Goal: Task Accomplishment & Management: Manage account settings

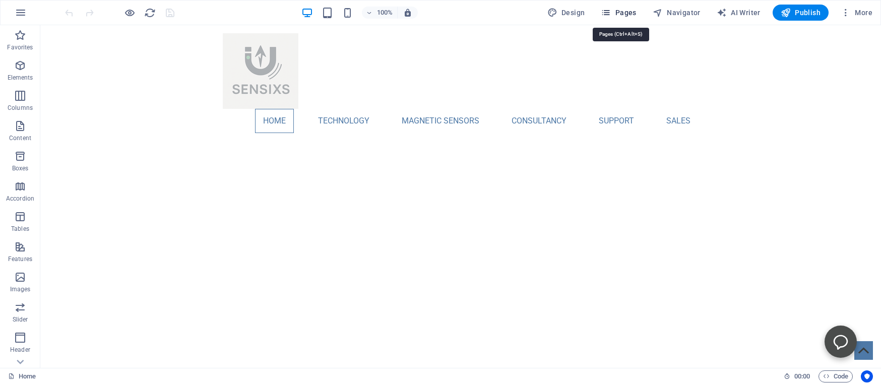
click at [0, 0] on span "Pages" at bounding box center [0, 0] width 0 height 0
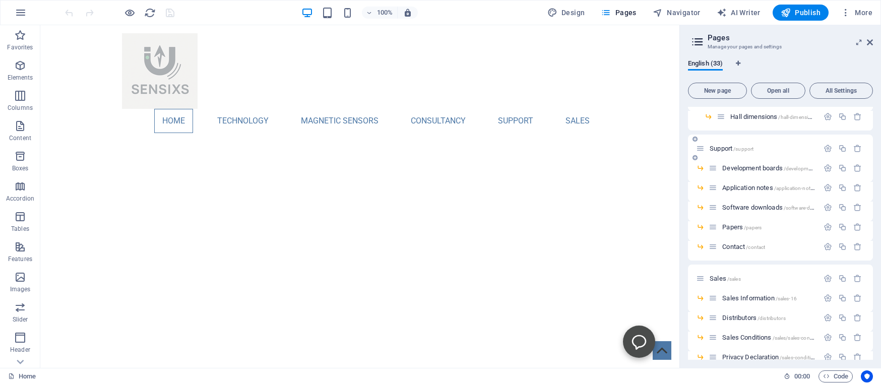
scroll to position [276, 0]
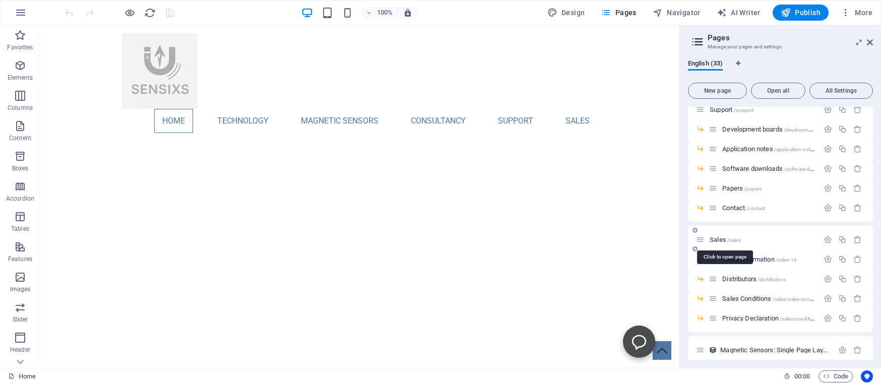
click at [718, 239] on span "Sales /sales" at bounding box center [725, 240] width 31 height 8
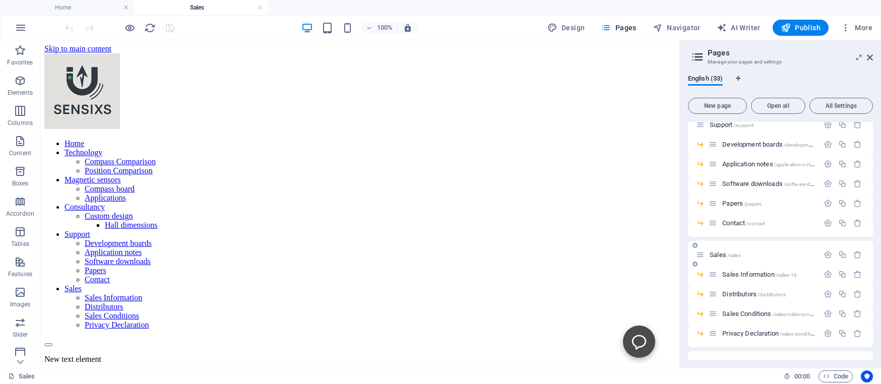
scroll to position [0, 0]
click at [824, 255] on icon "button" at bounding box center [828, 255] width 9 height 9
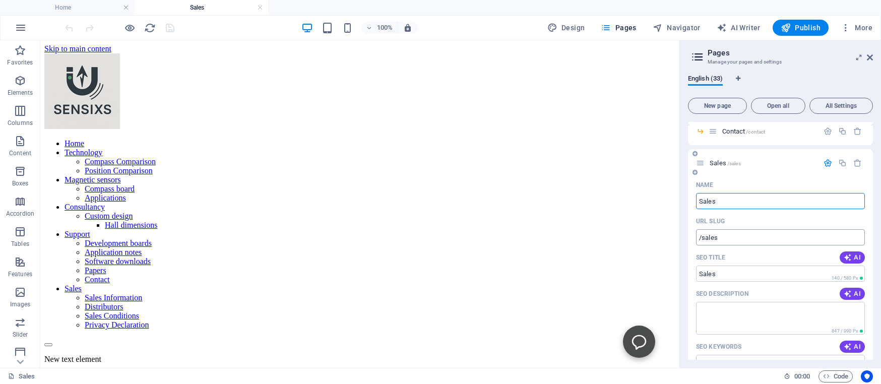
scroll to position [460, 0]
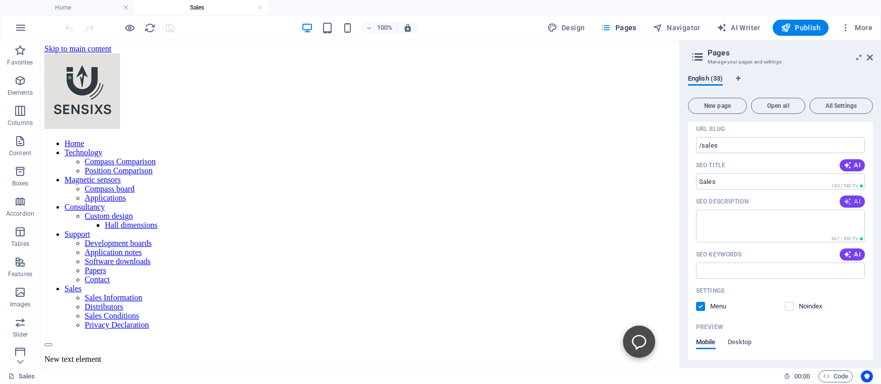
click at [844, 203] on icon "button" at bounding box center [848, 202] width 8 height 8
type textarea "Discover Sensixs Design: Your go-to source for sales conditions, legal info, an…"
click at [844, 251] on icon "button" at bounding box center [848, 255] width 8 height 8
type input "Sensixs Design, Delfgauw sales conditions, Netherlands legal information, Sensi…"
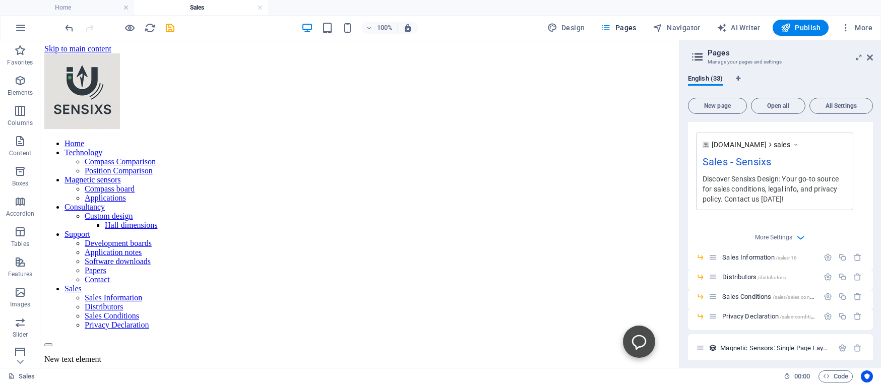
scroll to position [690, 0]
click at [742, 255] on span "Sales Information /sales-16" at bounding box center [760, 257] width 75 height 8
click at [824, 256] on icon "button" at bounding box center [828, 256] width 9 height 9
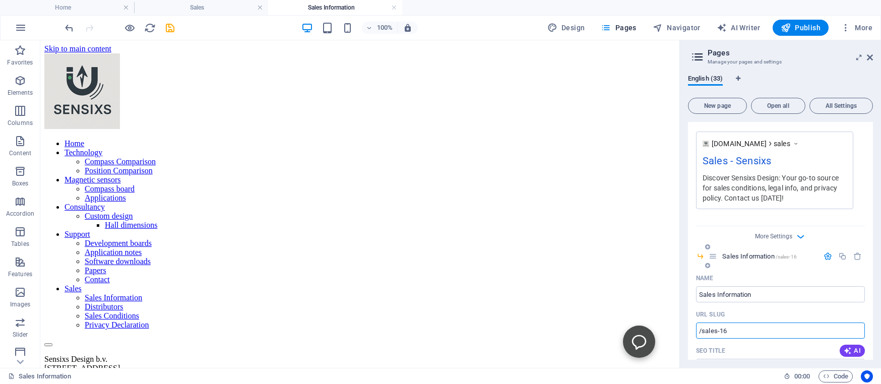
click at [735, 332] on input "/sales-16" at bounding box center [780, 331] width 169 height 16
type input "/salesinformation"
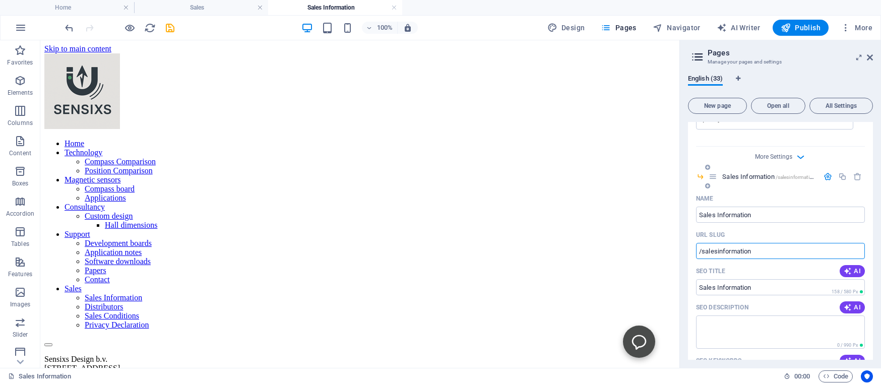
scroll to position [782, 0]
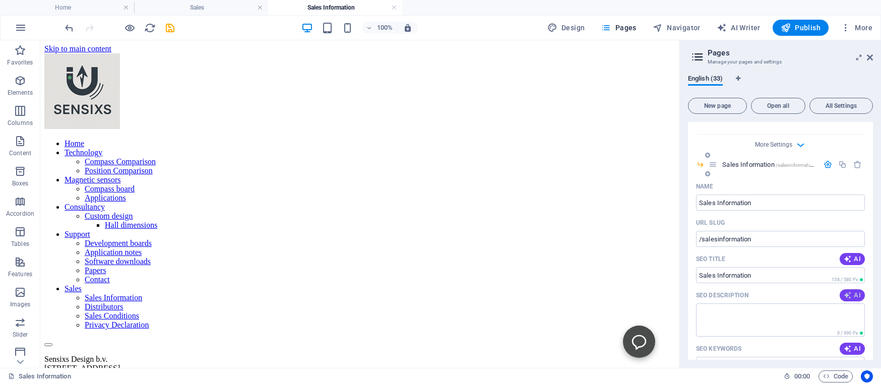
click at [844, 294] on span "AI" at bounding box center [852, 295] width 17 height 8
type textarea "Explore Sensixs Design B.V. for top-notch design solutions in Delfgauw. Contact…"
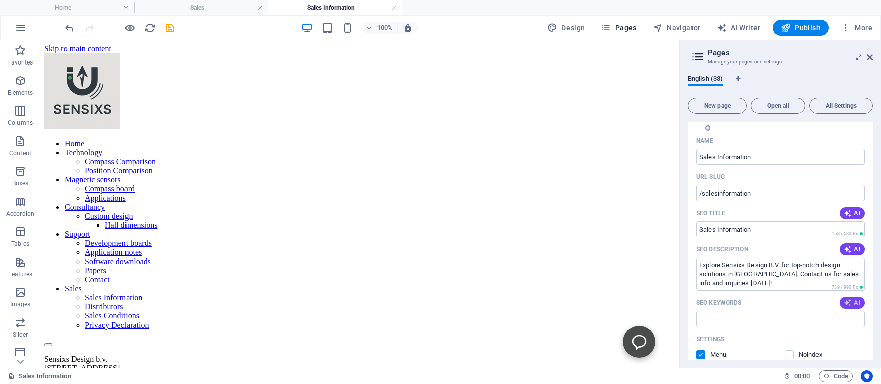
click at [844, 302] on icon "button" at bounding box center [848, 303] width 8 height 8
type input "Sensixs Design, Delfgauw, VAT number, EORI number, sales conditions, privacy po…"
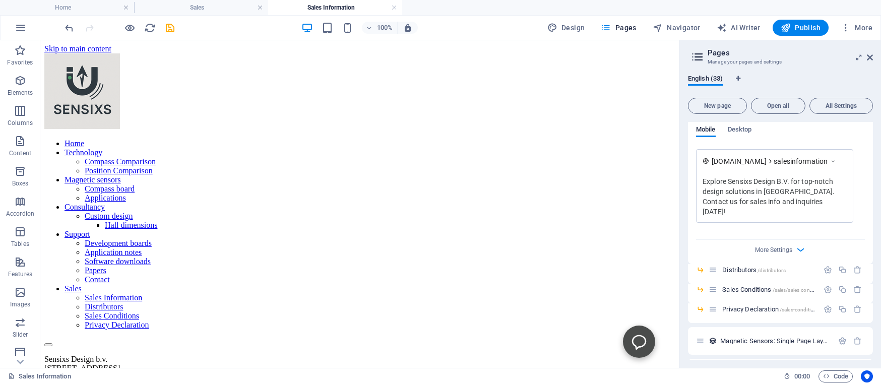
scroll to position [1150, 0]
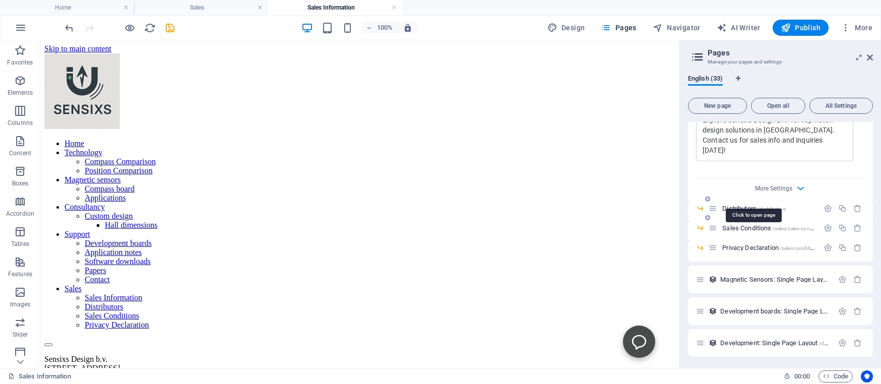
click at [733, 205] on span "Distributors /distributors" at bounding box center [754, 209] width 63 height 8
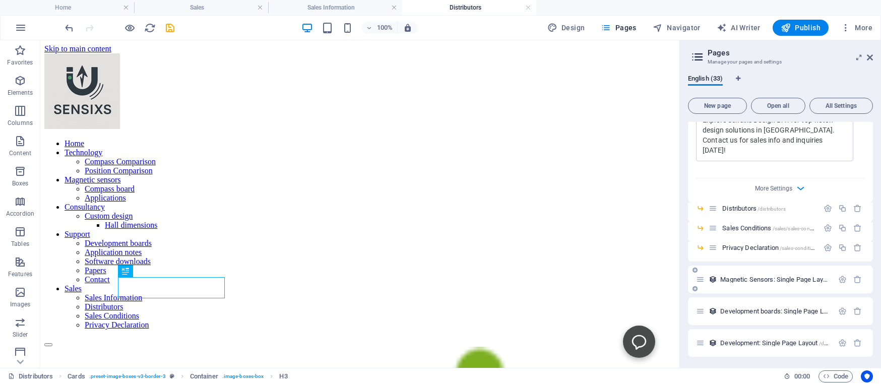
scroll to position [1196, 0]
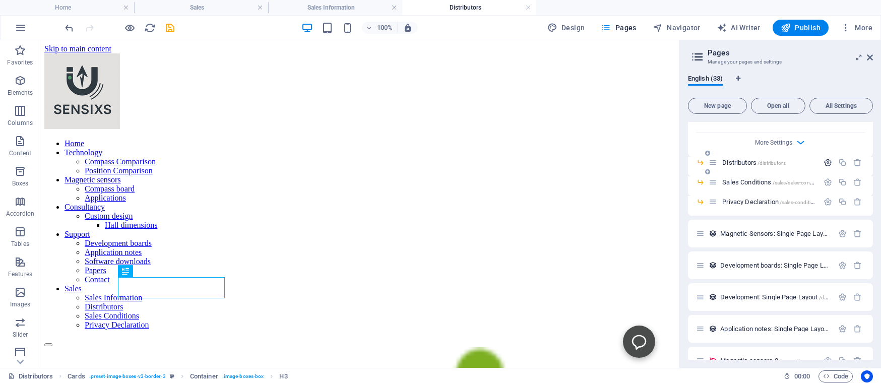
click at [824, 158] on icon "button" at bounding box center [828, 162] width 9 height 9
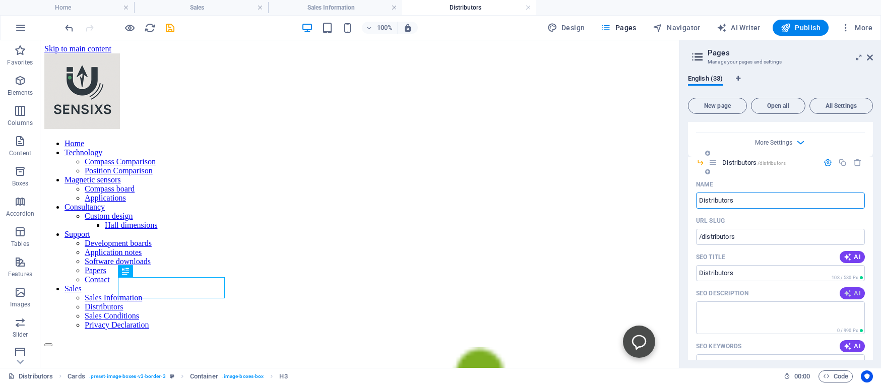
click at [844, 289] on icon "button" at bounding box center [848, 293] width 8 height 8
click at [847, 342] on span "AI" at bounding box center [852, 346] width 17 height 8
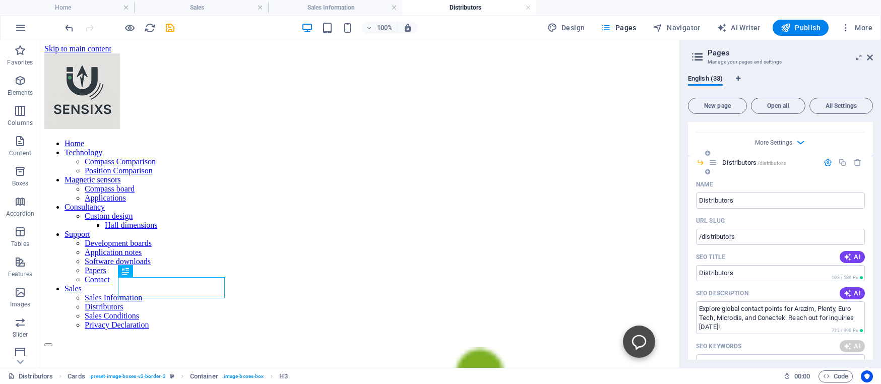
type textarea "Explore global contact points for Arazim, Plenty, Euro Tech, Microdis, and Cone…"
type input "international business contacts, global suppliers, electronic components suppli…"
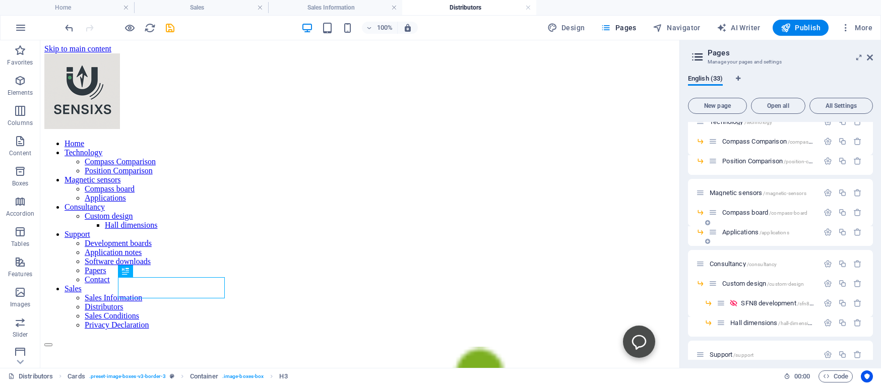
scroll to position [0, 0]
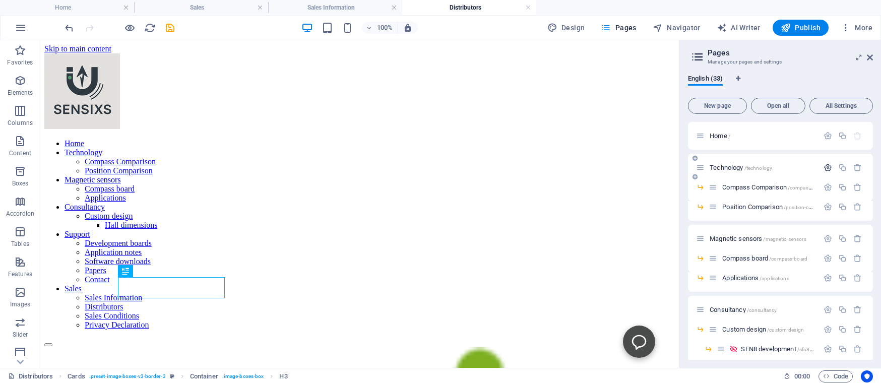
click at [824, 166] on icon "button" at bounding box center [828, 167] width 9 height 9
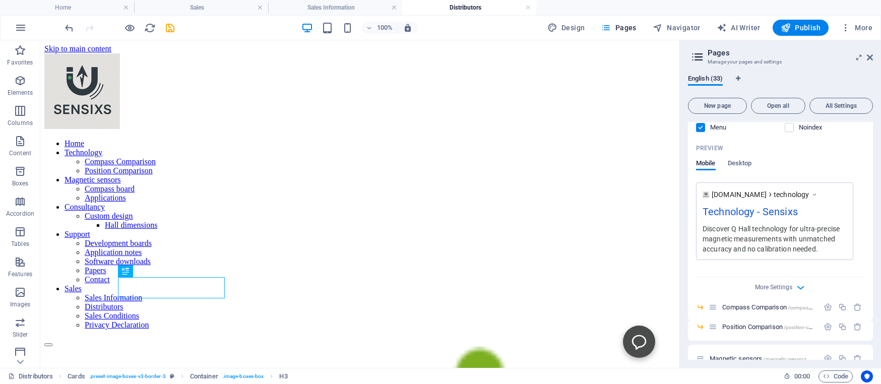
scroll to position [413, 0]
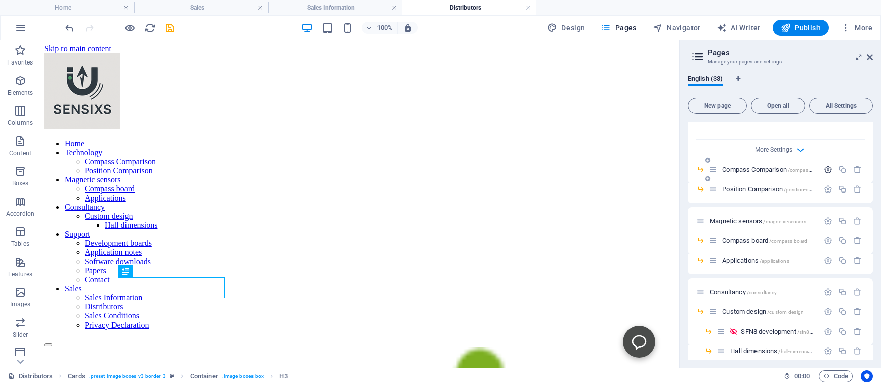
click at [824, 168] on icon "button" at bounding box center [828, 169] width 9 height 9
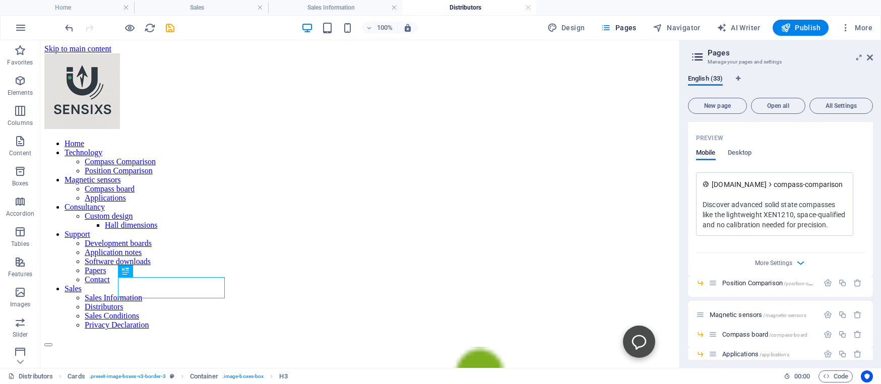
scroll to position [736, 0]
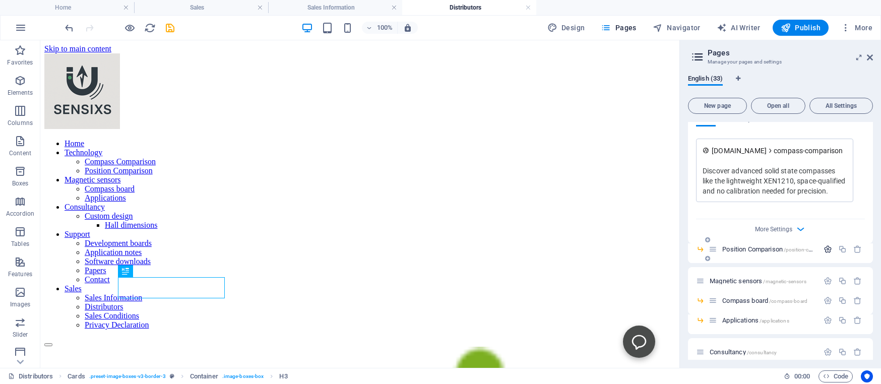
click at [824, 249] on icon "button" at bounding box center [828, 249] width 9 height 9
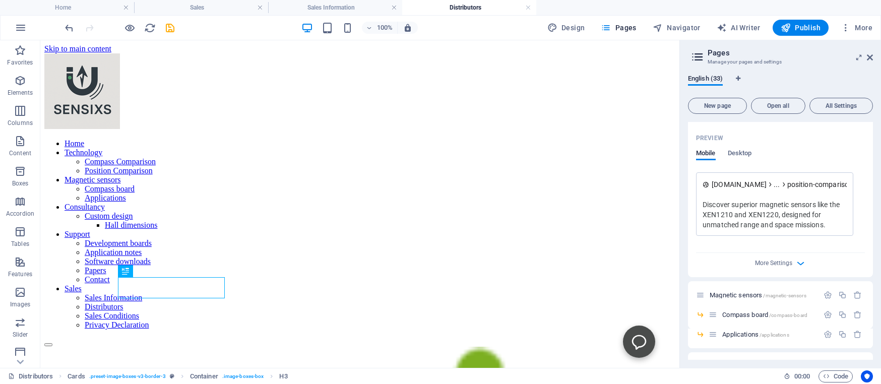
scroll to position [1196, 0]
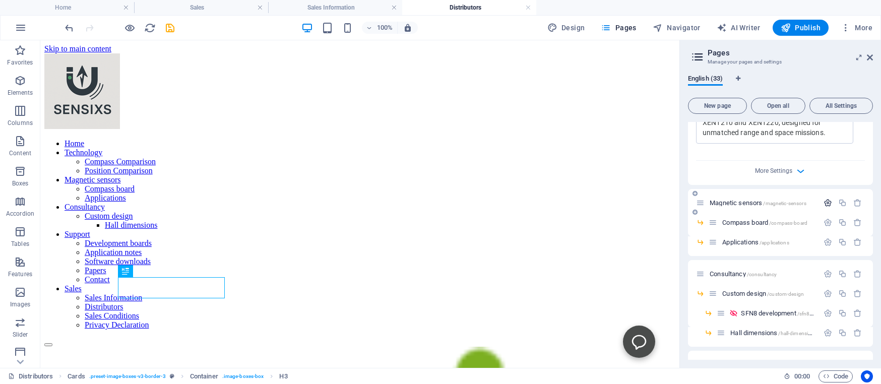
click at [824, 203] on icon "button" at bounding box center [828, 203] width 9 height 9
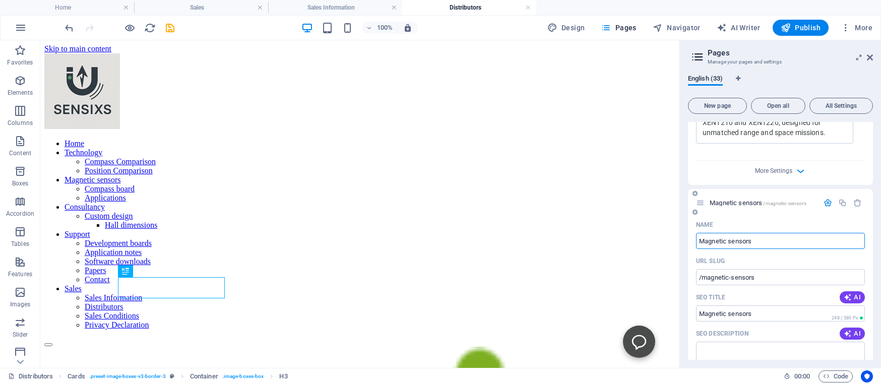
scroll to position [1241, 0]
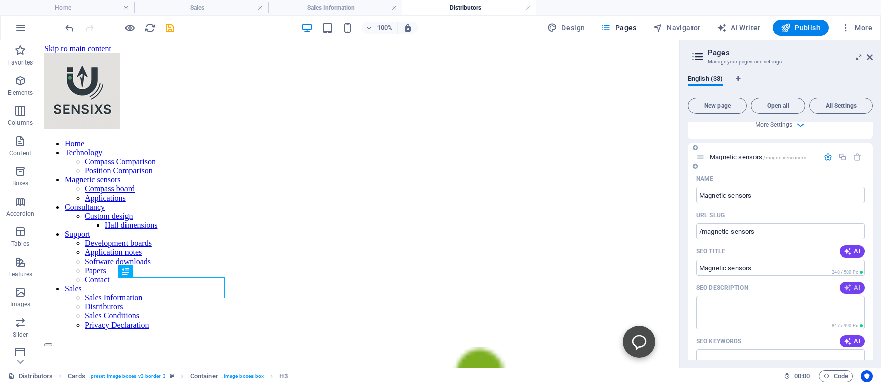
click at [844, 284] on icon "button" at bounding box center [848, 288] width 8 height 8
click at [844, 340] on icon "button" at bounding box center [848, 341] width 8 height 8
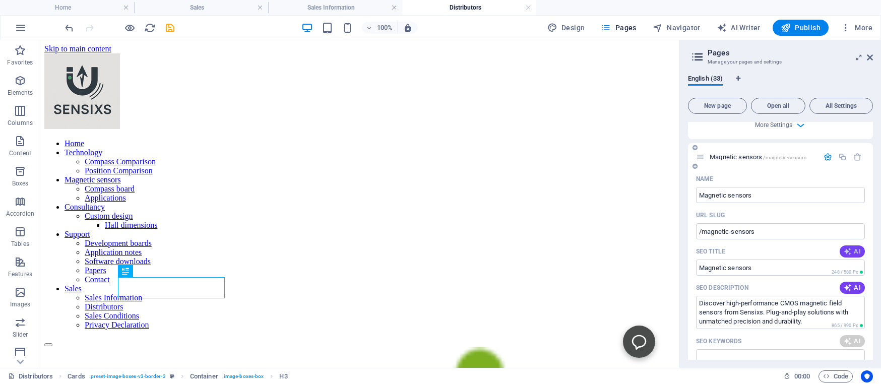
click at [844, 252] on icon "button" at bounding box center [848, 252] width 8 height 8
type textarea "Discover high-performance CMOS magnetic field sensors from Sensixs. Plug-and-pl…"
type input "CMOS magnetic field sensors, Hall-plate technology, digital magnetic sensors, p…"
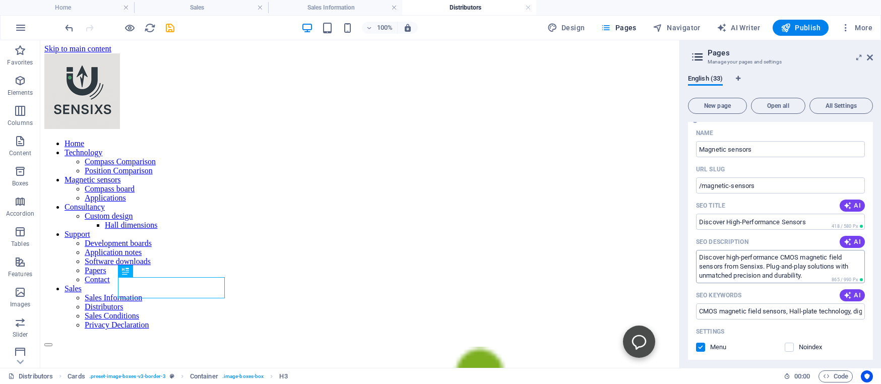
scroll to position [1333, 0]
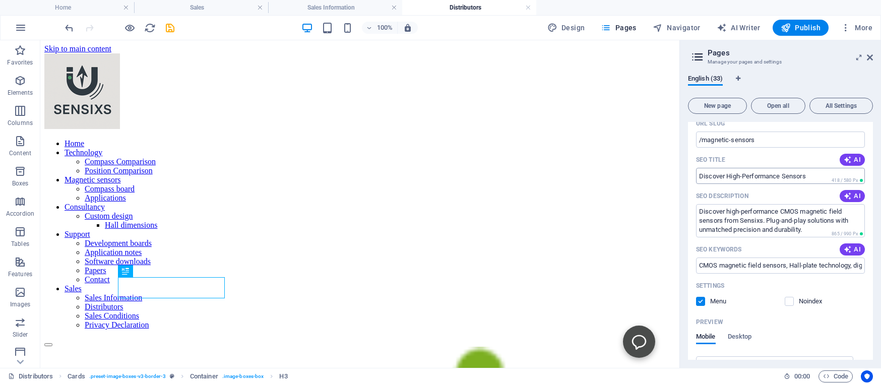
click at [783, 175] on input "Discover High-Performance Sensors" at bounding box center [780, 176] width 169 height 16
click at [788, 174] on input "Discover High-Performance magnetic Sensors" at bounding box center [780, 176] width 169 height 16
type input "Discover High-Performance Magnetic Sensors"
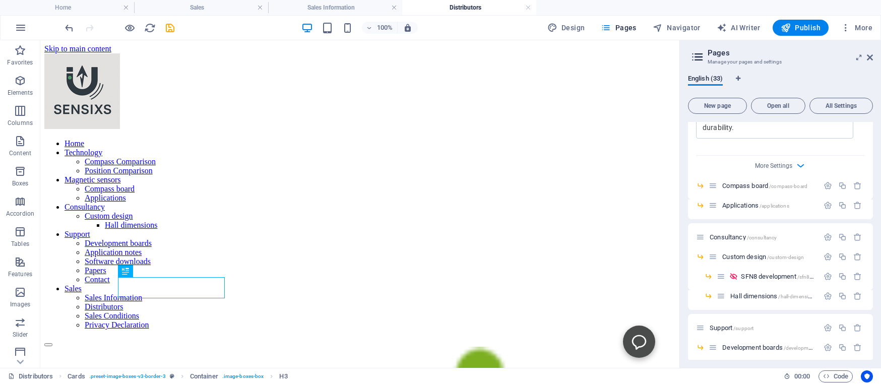
scroll to position [1655, 0]
click at [735, 181] on span "Compass board /compass-board" at bounding box center [765, 184] width 85 height 8
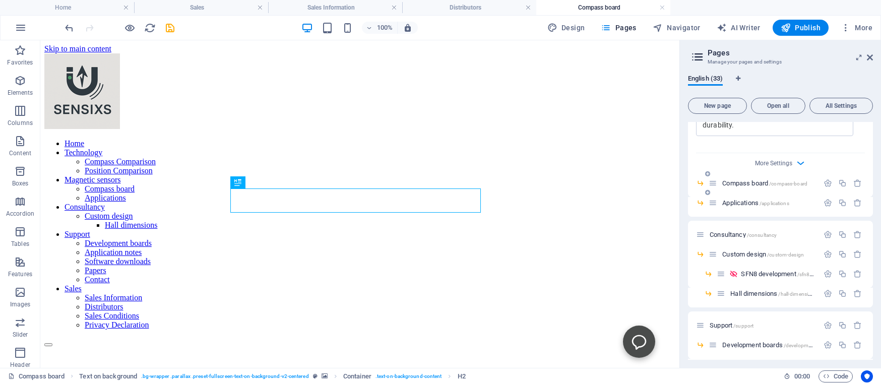
scroll to position [0, 0]
click at [824, 181] on icon "button" at bounding box center [828, 183] width 9 height 9
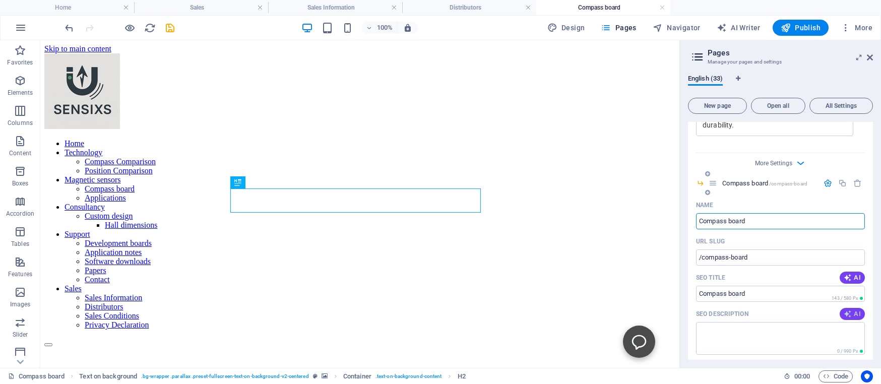
click at [845, 311] on span "AI" at bounding box center [852, 314] width 17 height 8
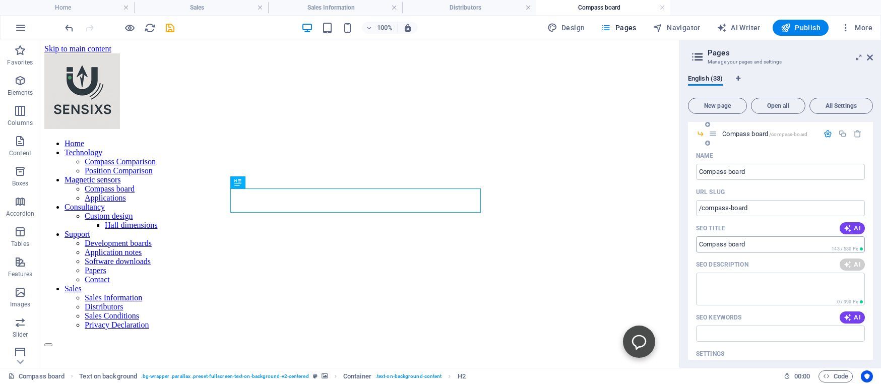
scroll to position [1747, 0]
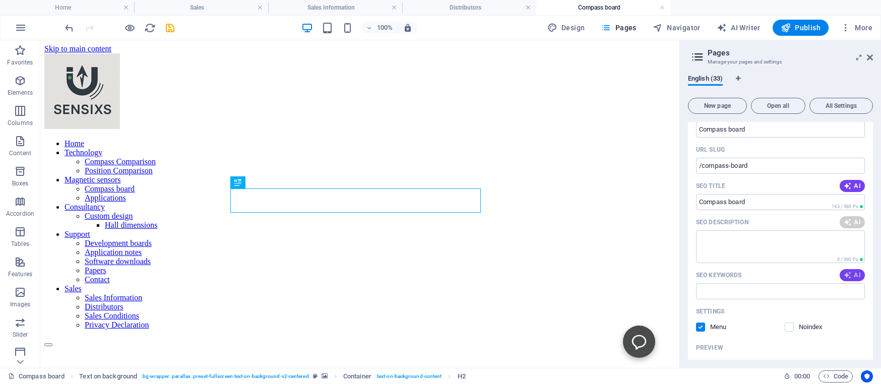
click at [844, 272] on icon "button" at bounding box center [848, 275] width 8 height 8
type textarea "Discover the versatile XEN1210 compass sensor for space applications, boasting …"
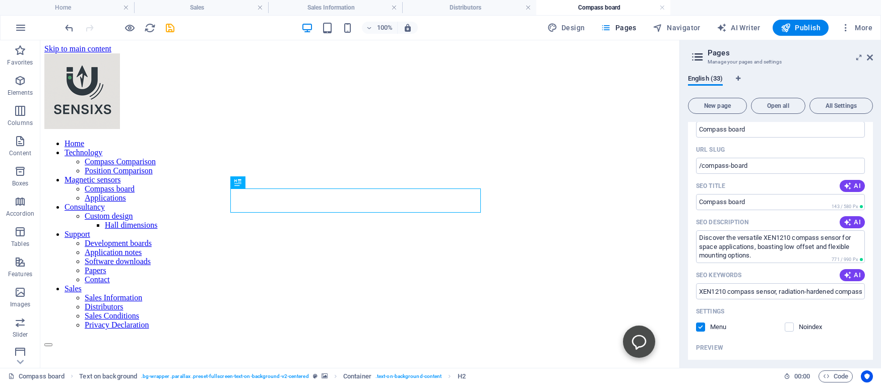
type input "XEN1210 compass sensor, radiation-hardened compass, PCB-mounted compass solutio…"
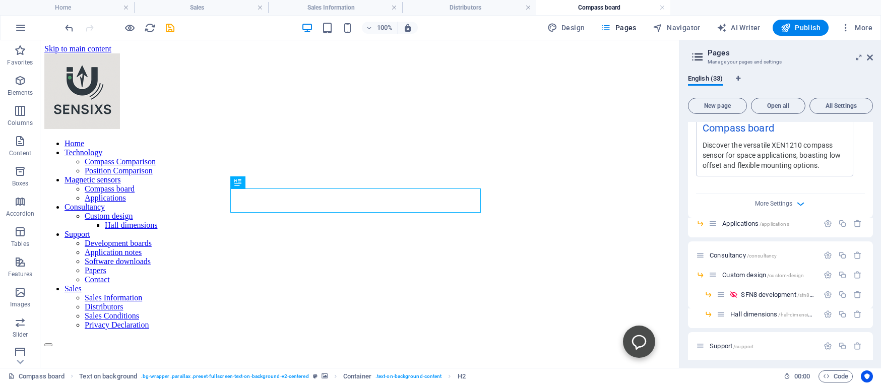
scroll to position [2069, 0]
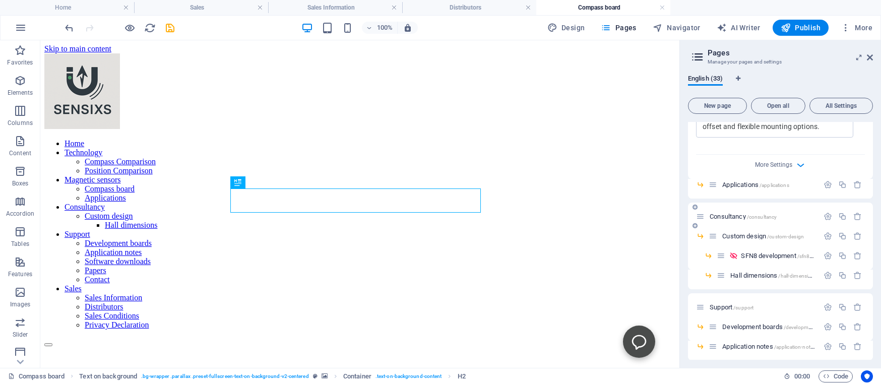
click at [737, 183] on span "Applications /applications" at bounding box center [756, 185] width 67 height 8
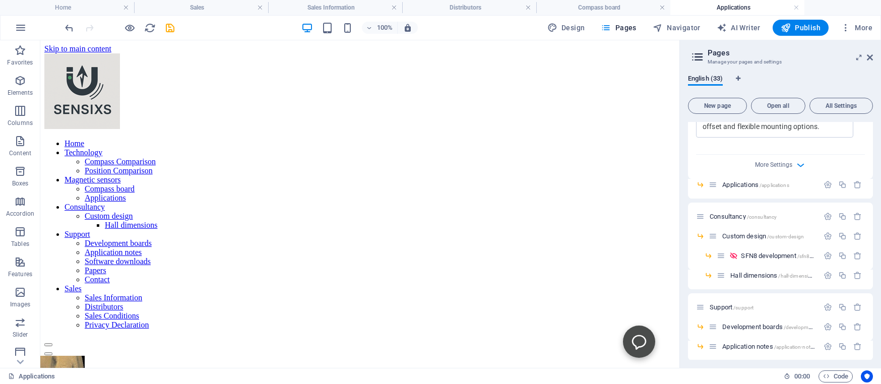
scroll to position [0, 0]
click at [824, 184] on icon "button" at bounding box center [828, 185] width 9 height 9
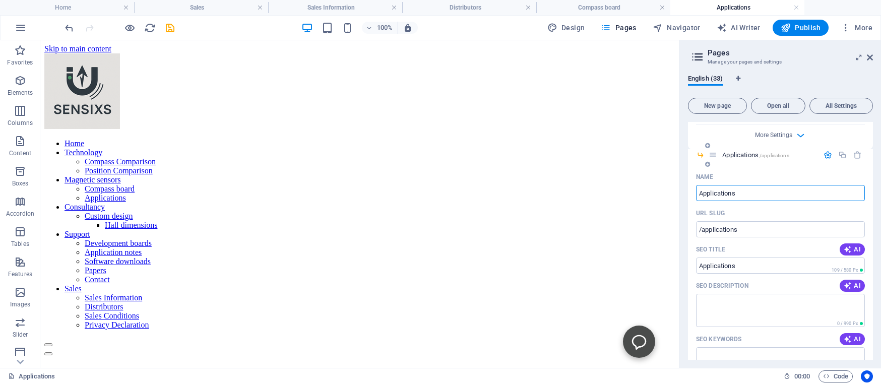
scroll to position [2115, 0]
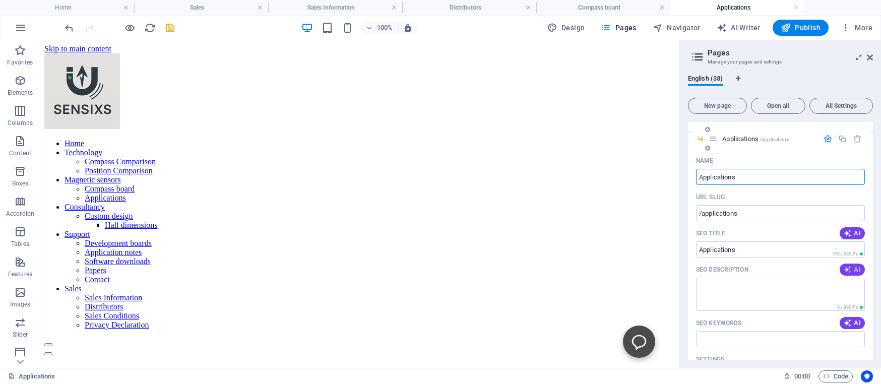
click at [845, 267] on span "AI" at bounding box center [852, 270] width 17 height 8
click at [844, 320] on icon "button" at bounding box center [848, 323] width 8 height 8
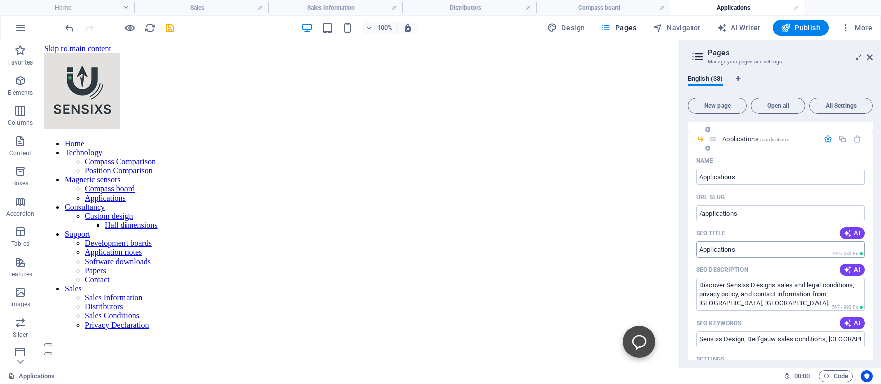
type textarea "Discover Sensixs Designs sales and legal conditions, privacy policy, and contac…"
type input "Sensixs Design, Delfgauw sales conditions, Netherlands sales information, priva…"
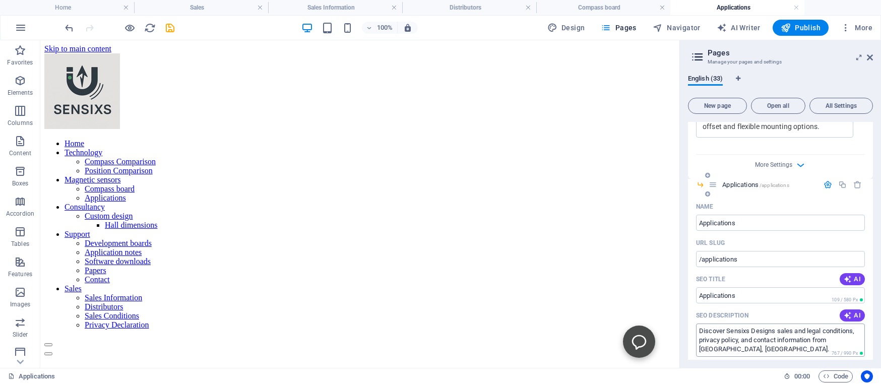
scroll to position [2161, 0]
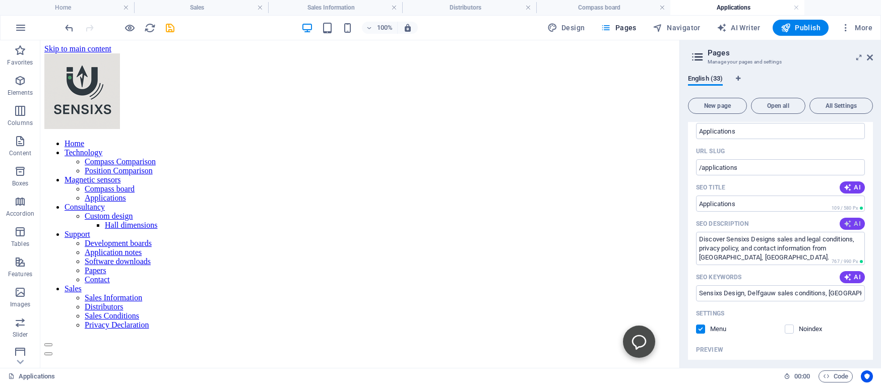
click at [845, 223] on span "AI" at bounding box center [852, 224] width 17 height 8
click at [789, 257] on textarea "Explore Sensixs Design in Delfgauw for clear sales info, legal terms, privacy p…" at bounding box center [780, 248] width 169 height 33
drag, startPoint x: 727, startPoint y: 256, endPoint x: 696, endPoint y: 235, distance: 37.8
click at [696, 235] on textarea "Explore Sensixs Design in Delfgauw for clear sales info, legal terms, privacy p…" at bounding box center [780, 248] width 169 height 33
type textarea "Check out where our sensors are used"
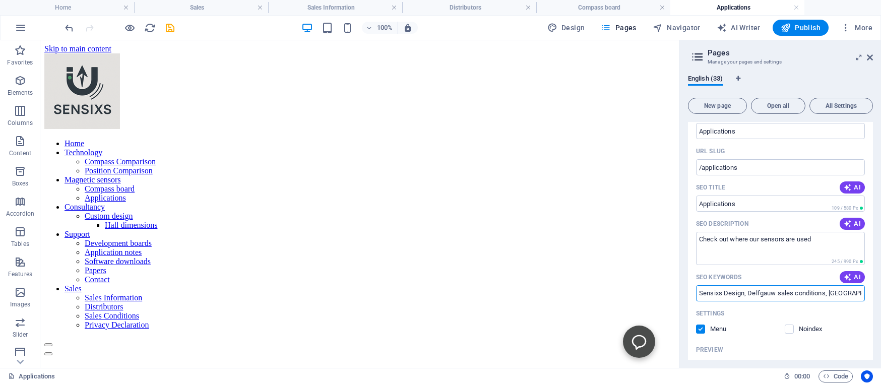
click at [701, 291] on input "Sensixs Design, Delfgauw sales conditions, Netherlands sales information, priva…" at bounding box center [780, 293] width 169 height 16
drag, startPoint x: 715, startPoint y: 291, endPoint x: 874, endPoint y: 295, distance: 159.4
click at [865, 295] on input "Sensixs Design, Delfgauw sales conditions, Netherlands sales information, priva…" at bounding box center [780, 293] width 169 height 16
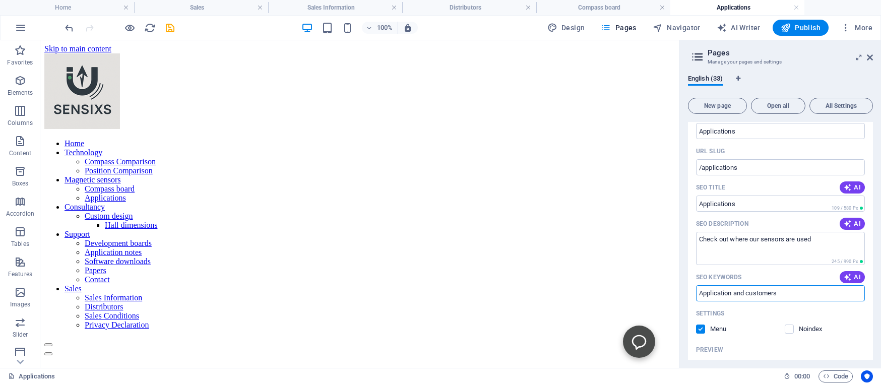
click at [750, 291] on input "Application and customers" at bounding box center [780, 293] width 169 height 16
click at [779, 291] on input "Application Customers" at bounding box center [780, 293] width 169 height 16
click at [768, 291] on input "Application Customers" at bounding box center [780, 293] width 169 height 16
click at [769, 292] on input "Application Customers, Space. satelites" at bounding box center [780, 293] width 169 height 16
click at [788, 291] on input "Application Customers Space. satelites" at bounding box center [780, 293] width 169 height 16
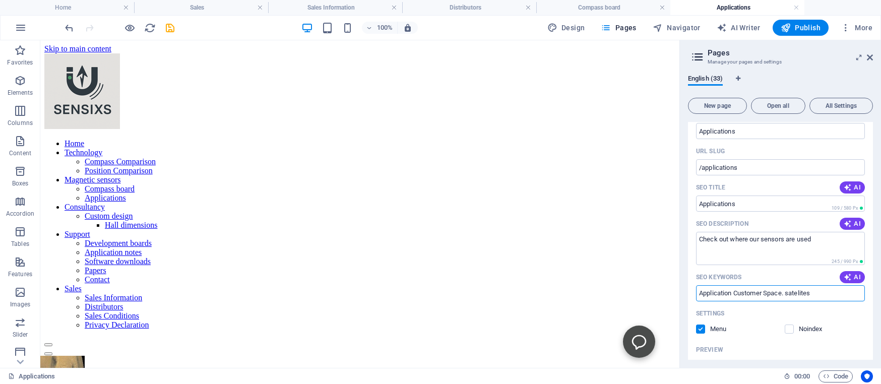
click at [788, 291] on input "Application Customer Space. satelites" at bounding box center [780, 293] width 169 height 16
click at [788, 293] on input "Application Customer Space. satelites" at bounding box center [780, 293] width 169 height 16
click at [785, 292] on input "Application Customer SpaceSsatelites" at bounding box center [780, 293] width 169 height 16
click at [793, 292] on input "Application Customer Space Ssatelites" at bounding box center [780, 293] width 169 height 16
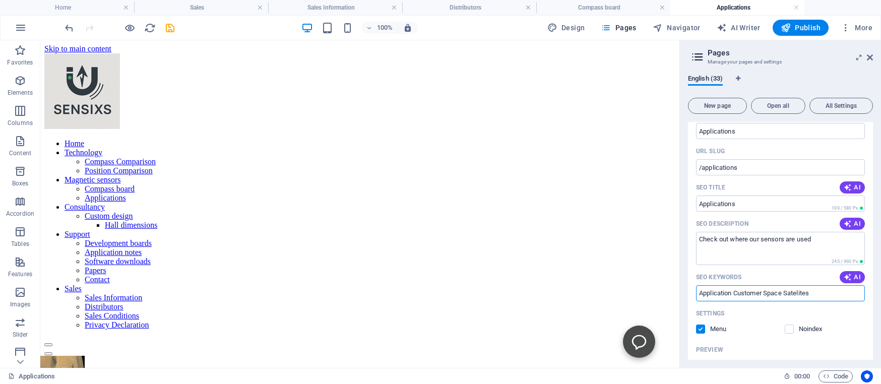
type input "Application Customer Space Satelites"
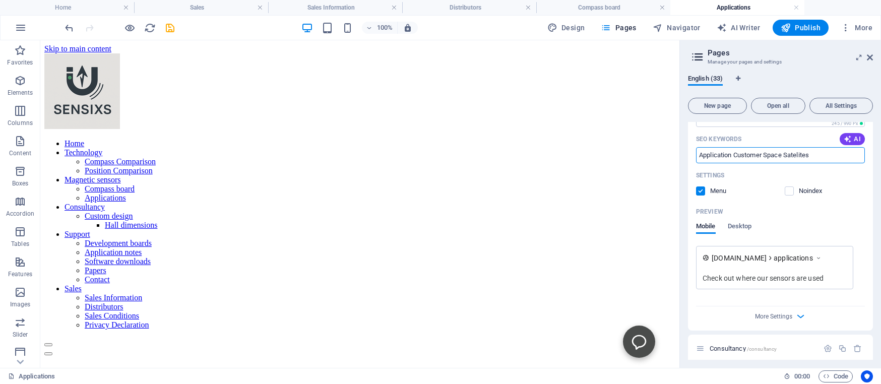
scroll to position [2437, 0]
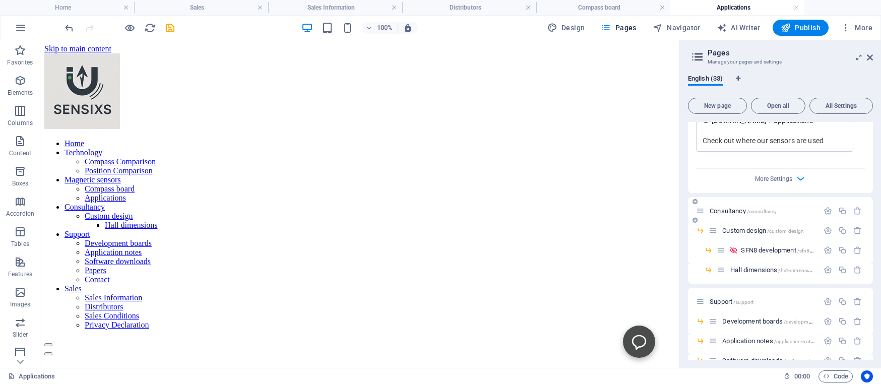
click at [729, 210] on span "Consultancy /consultancy" at bounding box center [743, 211] width 67 height 8
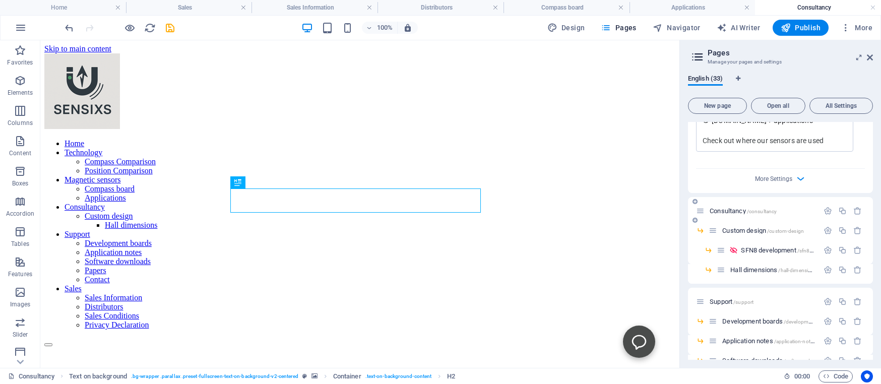
scroll to position [0, 0]
click at [824, 209] on icon "button" at bounding box center [828, 211] width 9 height 9
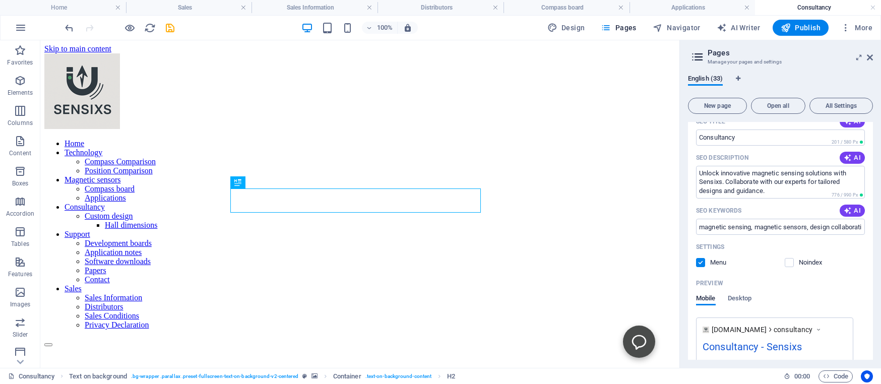
scroll to position [2759, 0]
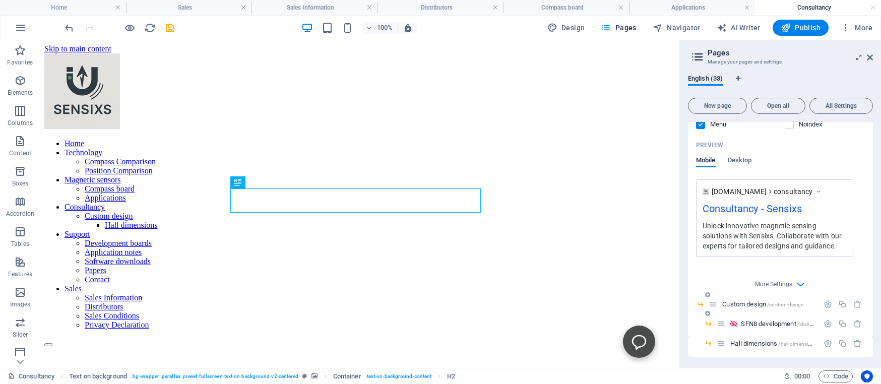
click at [747, 303] on span "Custom design /custom-design" at bounding box center [764, 305] width 82 height 8
click at [824, 303] on icon "button" at bounding box center [828, 304] width 9 height 9
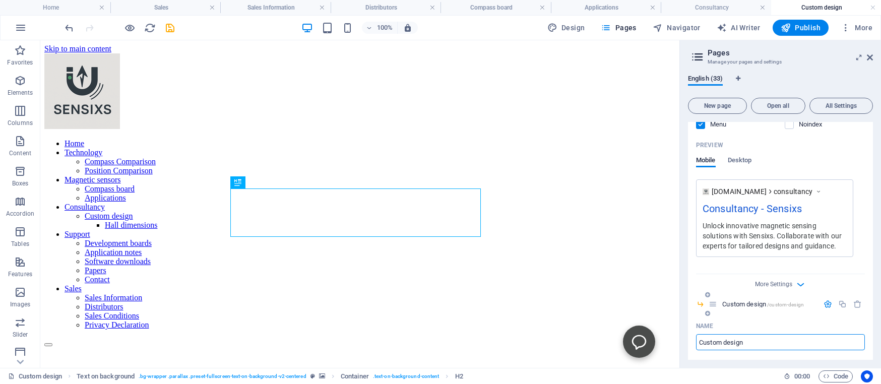
scroll to position [2897, 0]
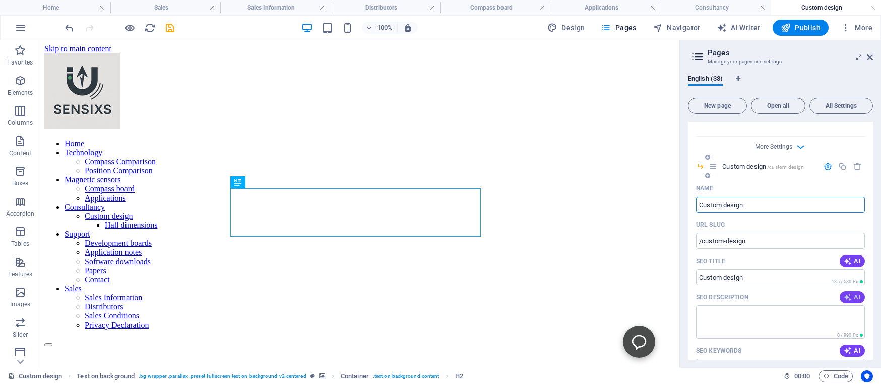
click at [844, 293] on icon "button" at bounding box center [848, 297] width 8 height 8
click at [844, 348] on icon "button" at bounding box center [848, 351] width 8 height 8
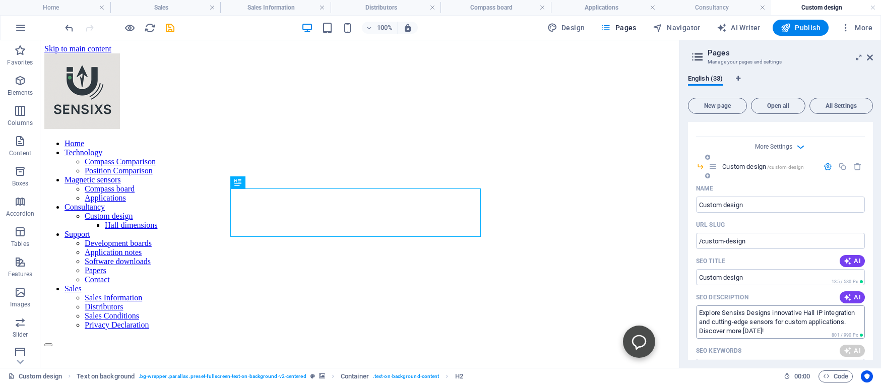
type textarea "Explore Sensixs Designs innovative Hall IP integration and cutting-edge sensors…"
type input "Q-Hall IP core, Hall Effect sensors, Sensixs Design B.V., custom design integra…"
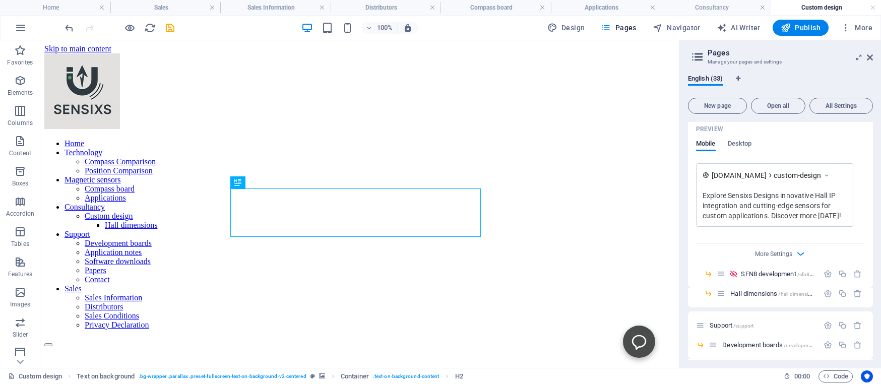
scroll to position [3219, 0]
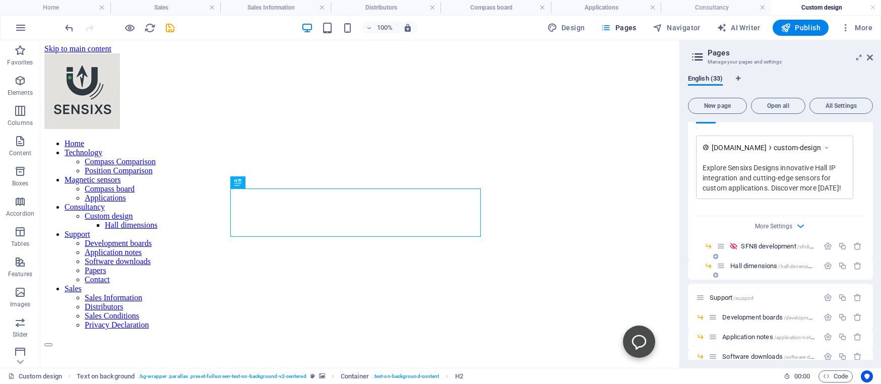
click at [751, 262] on span "Hall dimensions /hall-dimensions" at bounding box center [774, 266] width 86 height 8
click at [824, 262] on icon "button" at bounding box center [828, 266] width 9 height 9
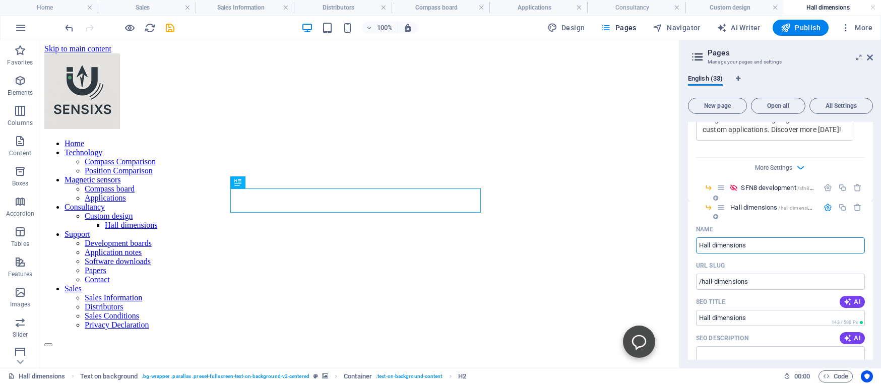
scroll to position [3311, 0]
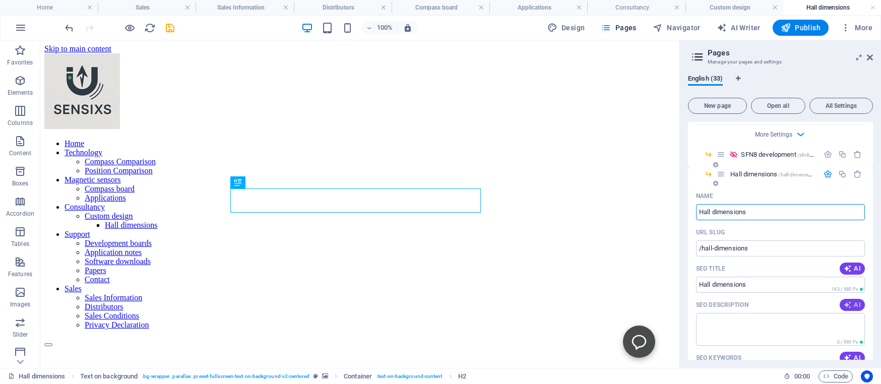
click at [844, 303] on icon "button" at bounding box center [848, 305] width 8 height 8
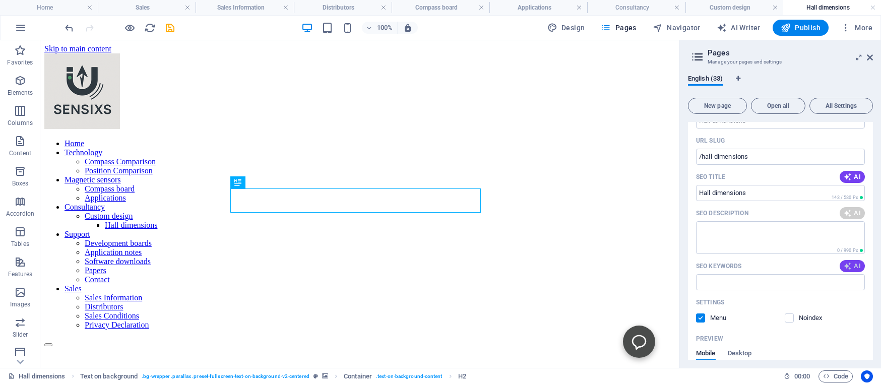
click at [845, 264] on span "AI" at bounding box center [852, 266] width 17 height 8
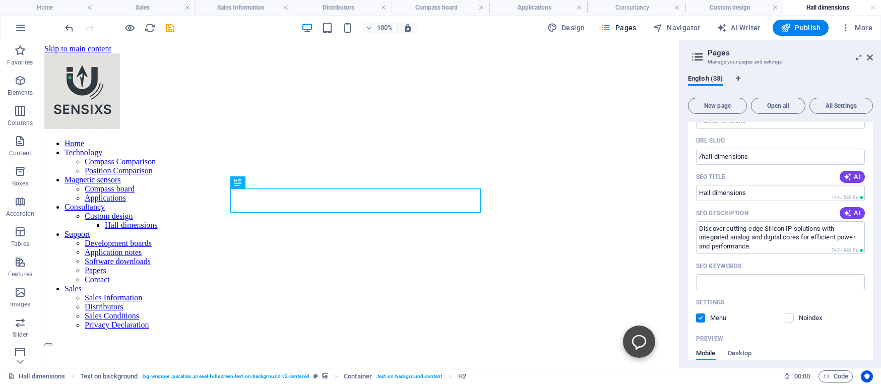
type textarea "Discover cutting-edge Silicon IP solutions with integrated analog and digital c…"
type input "Silicon IP, Analog digital core, CMOS technology, 24 bit ADC, low power consump…"
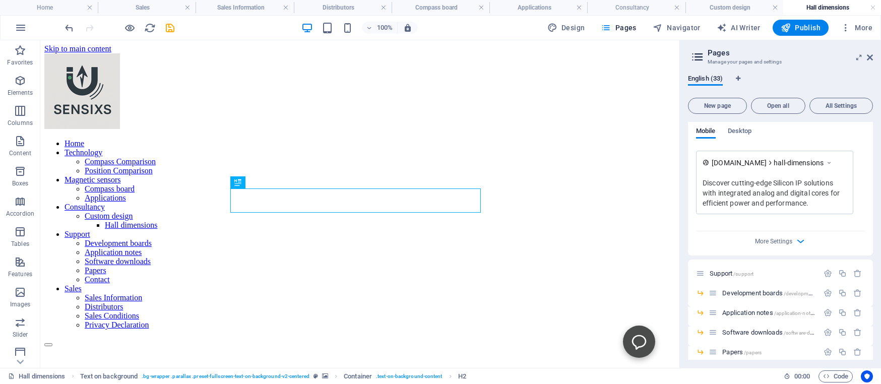
scroll to position [3633, 0]
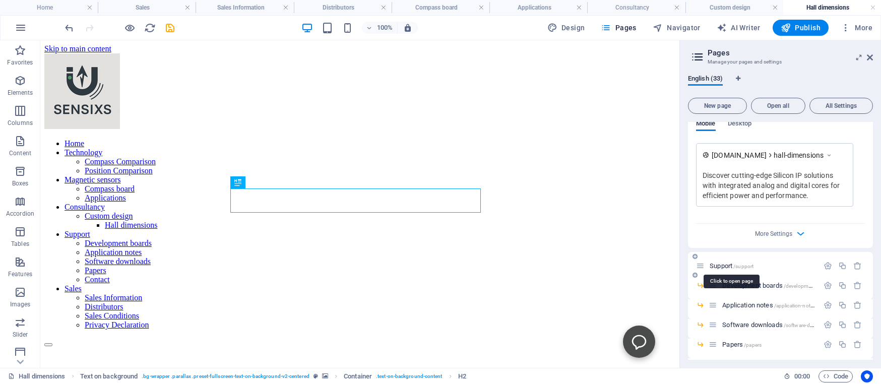
click at [721, 262] on span "Support /support" at bounding box center [732, 266] width 44 height 8
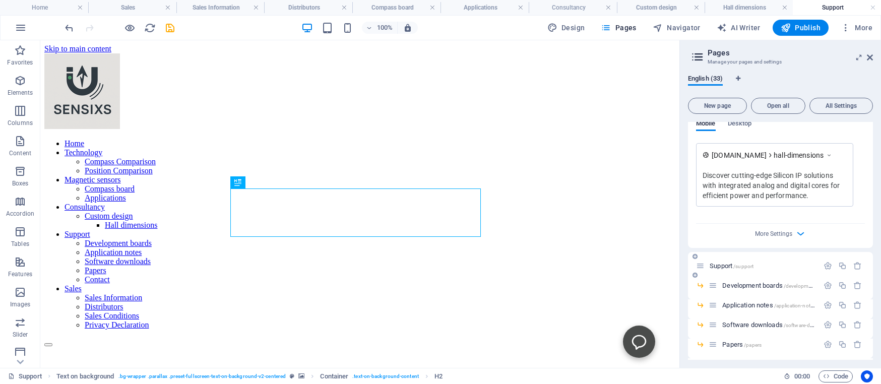
scroll to position [0, 0]
click at [824, 263] on icon "button" at bounding box center [828, 266] width 9 height 9
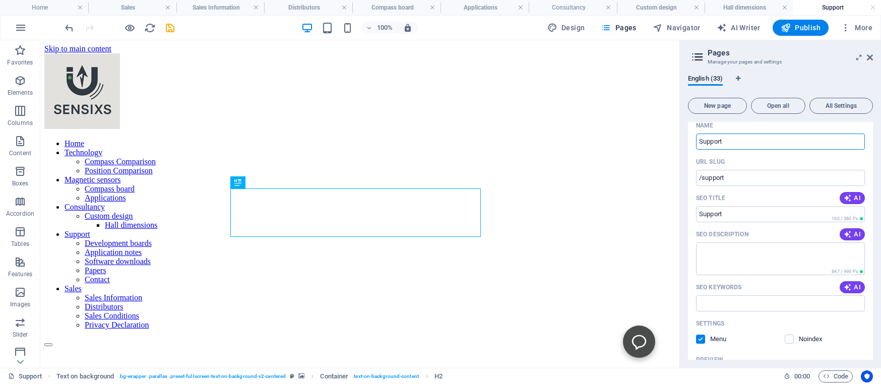
scroll to position [3817, 0]
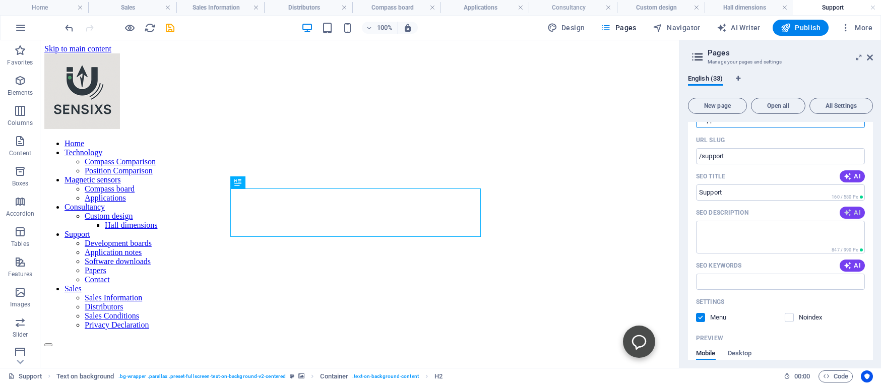
click at [844, 210] on icon "button" at bounding box center [848, 213] width 8 height 8
click at [844, 263] on span "AI" at bounding box center [852, 266] width 17 height 8
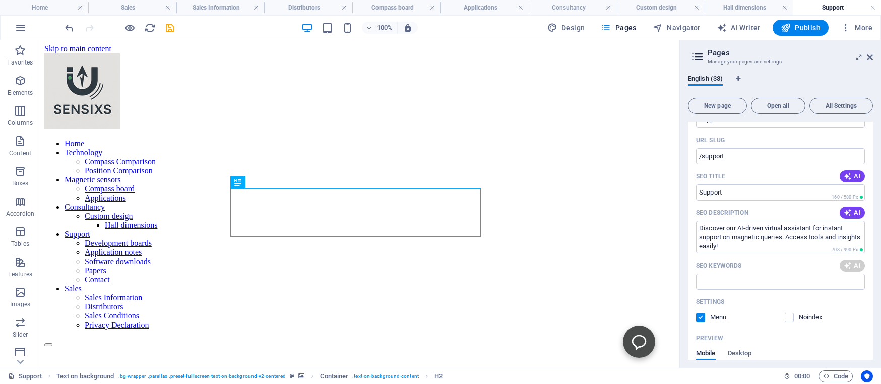
type textarea "Discover our AI-driven virtual assistant for instant support on magnetic querie…"
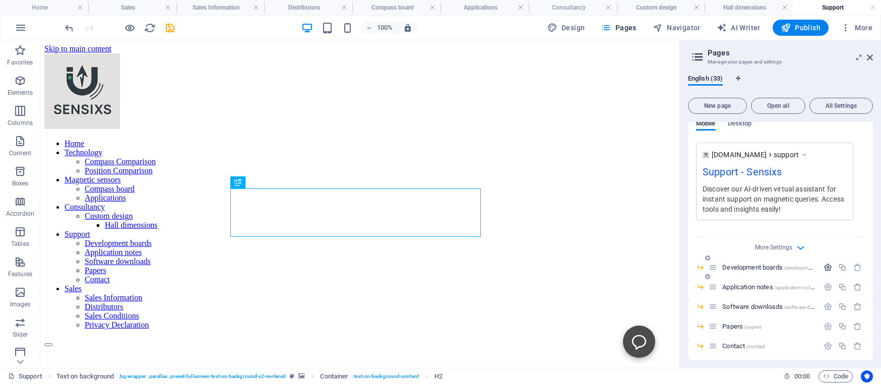
click at [824, 265] on icon "button" at bounding box center [828, 267] width 9 height 9
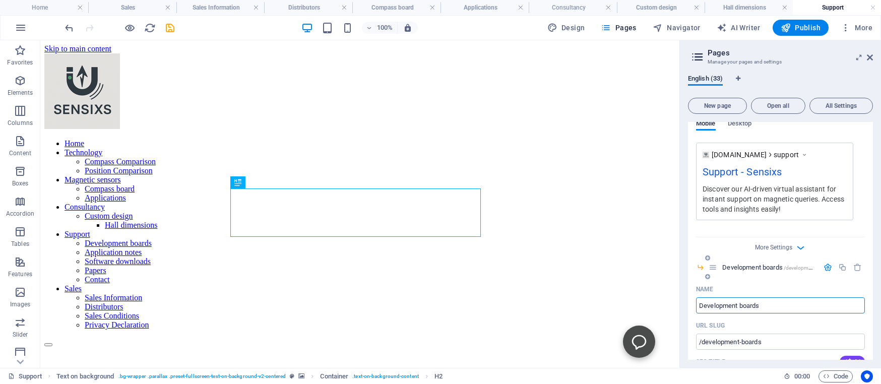
type input "magnetic AI assistance, virtual assistant software, AI support tools, applicati…"
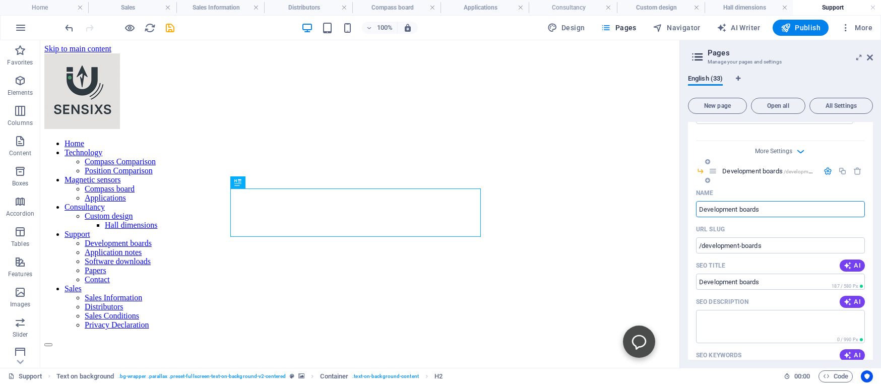
scroll to position [4185, 0]
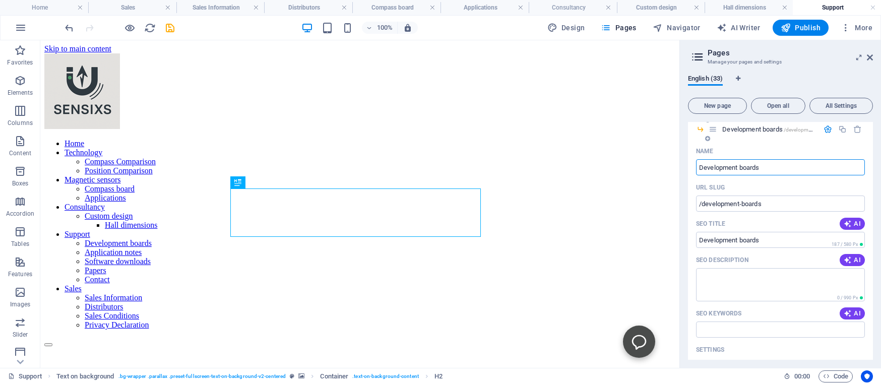
click at [847, 258] on span "AI" at bounding box center [852, 260] width 17 height 8
click at [845, 310] on span "AI" at bounding box center [852, 314] width 17 height 8
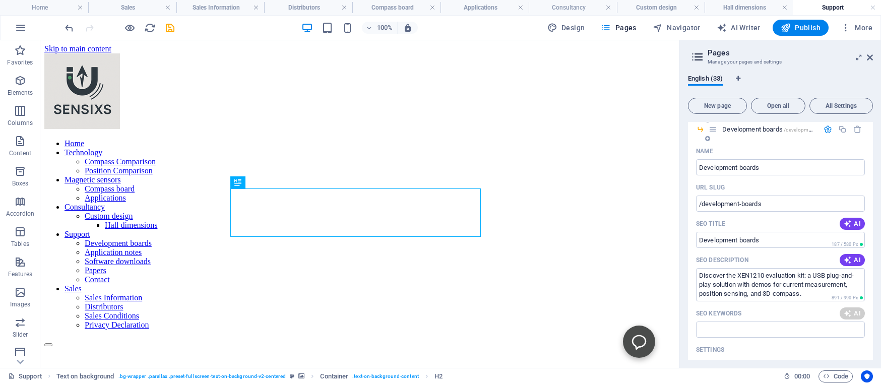
scroll to position [4460, 0]
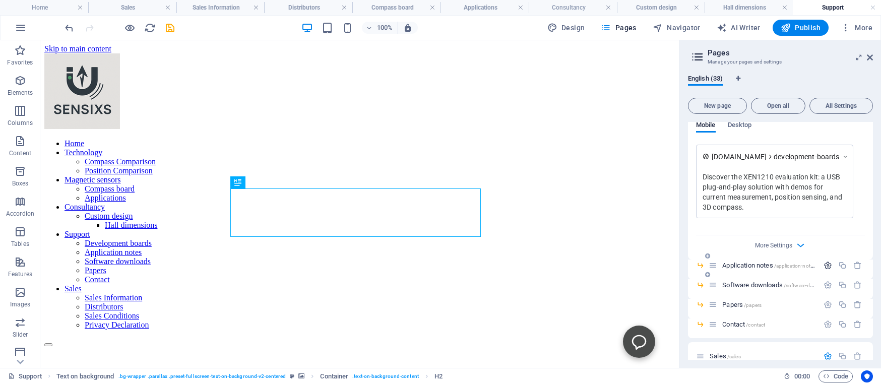
type textarea "Discover the XEN1210 evaluation kit: a USB plug-and-play solution with demos fo…"
type input "XEN1210 evaluation kit, USB evaluation board, 3D compass demo, position sensor …"
click at [824, 264] on icon "button" at bounding box center [828, 265] width 9 height 9
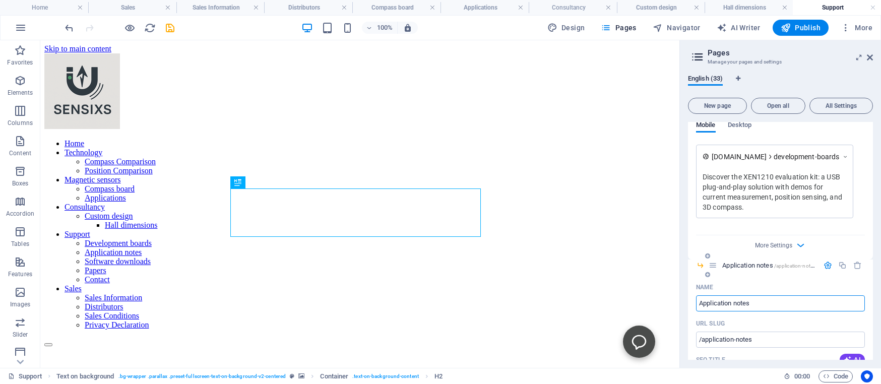
scroll to position [4552, 0]
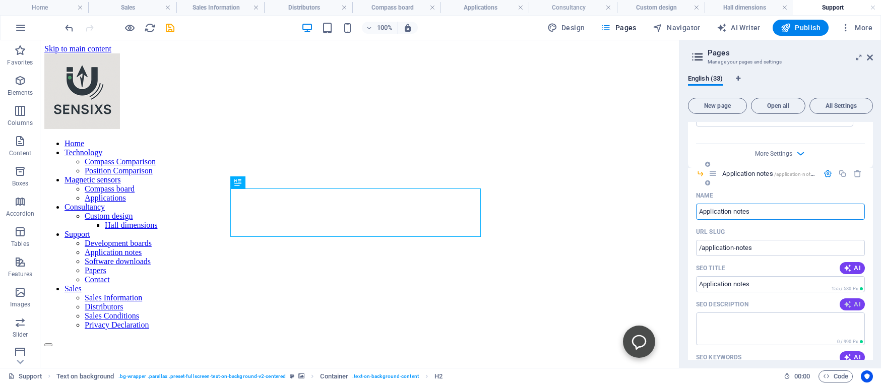
click at [845, 301] on span "AI" at bounding box center [852, 305] width 17 height 8
click at [844, 353] on span "AI" at bounding box center [852, 357] width 17 height 8
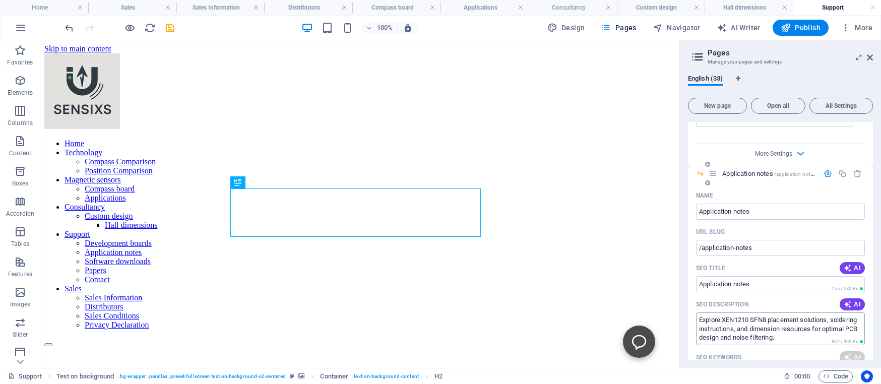
type textarea "Explore XEN1210 SFN8 placement solutions, soldering instructions, and dimension…"
type input "XEN1210 soldering, SFN8 package dimensions, PCB design models, adaptive noise r…"
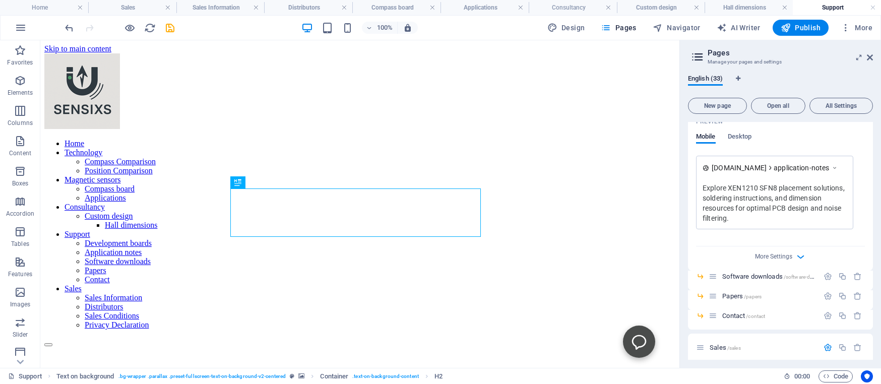
scroll to position [4874, 0]
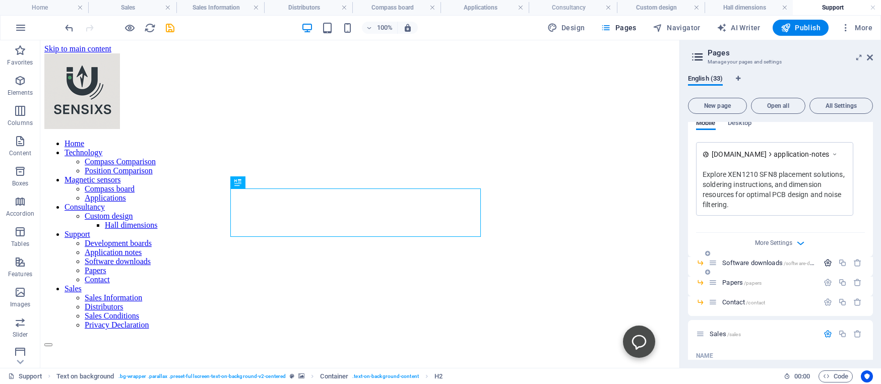
click at [824, 261] on icon "button" at bounding box center [828, 263] width 9 height 9
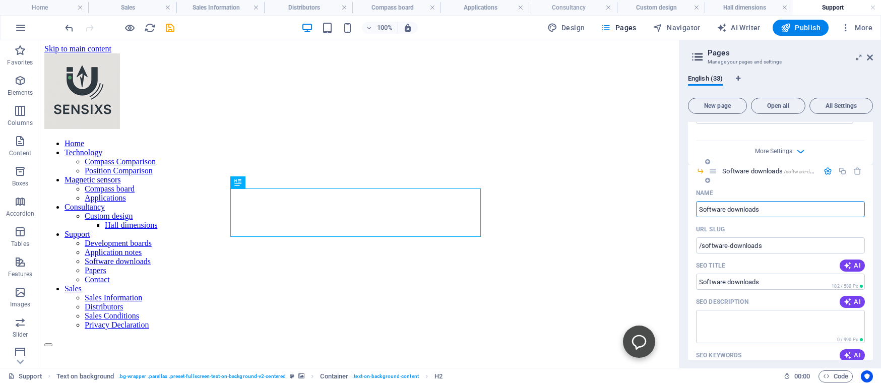
scroll to position [5059, 0]
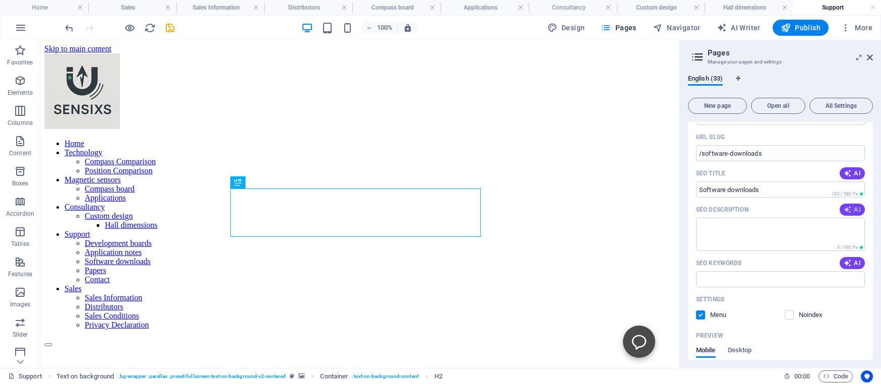
click at [846, 208] on span "AI" at bounding box center [852, 210] width 17 height 8
type textarea "Download the XEN1210 Evaluation Kit: software for compass, position, and curren…"
click at [844, 262] on icon "button" at bounding box center [848, 263] width 8 height 8
type input "XEN1210 evaluation kit, software installer, compass demonstration, position tra…"
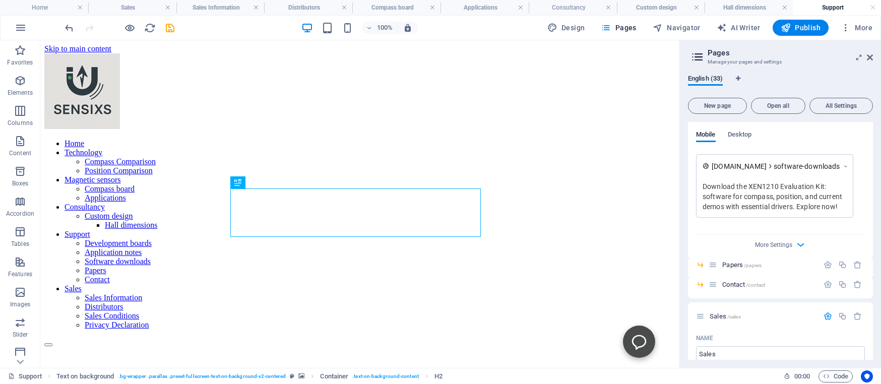
scroll to position [5288, 0]
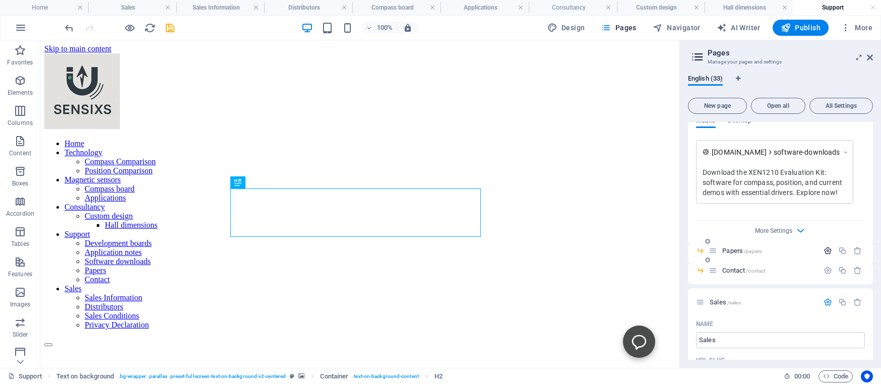
click at [824, 249] on icon "button" at bounding box center [828, 251] width 9 height 9
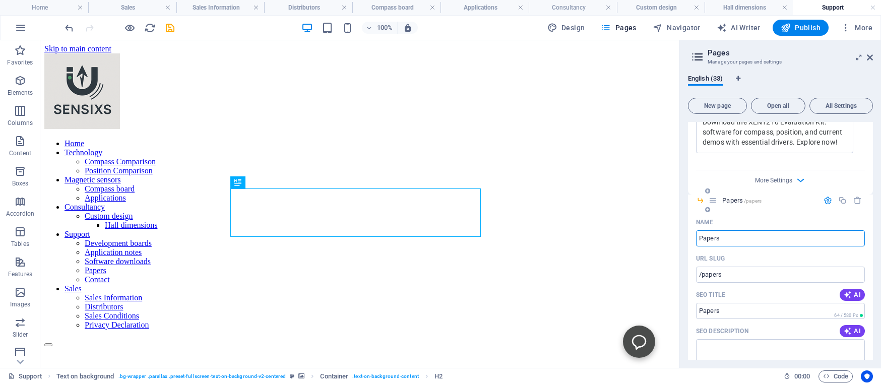
scroll to position [5380, 0]
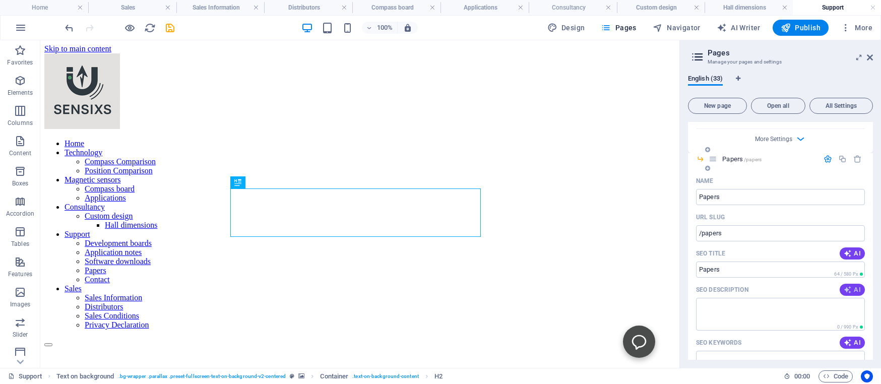
click at [846, 286] on span "AI" at bounding box center [852, 290] width 17 height 8
click at [844, 340] on icon "button" at bounding box center [848, 343] width 8 height 8
type textarea "Discover Sensixs innovative papers and patents, including the XEN1250 sensor fo…"
type input "Papers and patents, Sensixs, google scholar, spray arm blockage sensor, digital…"
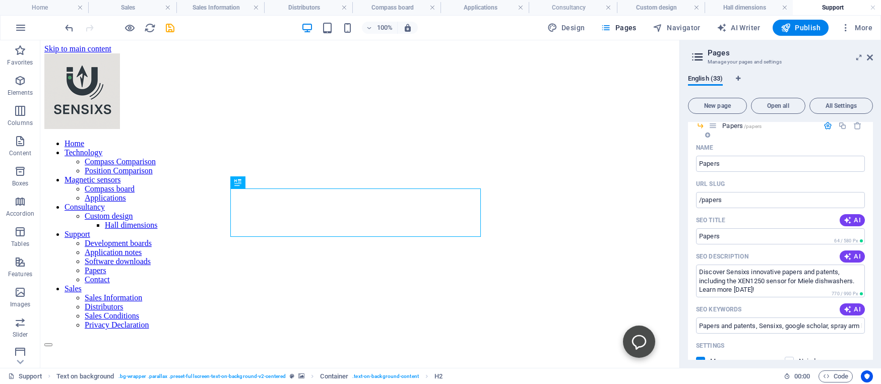
scroll to position [5426, 0]
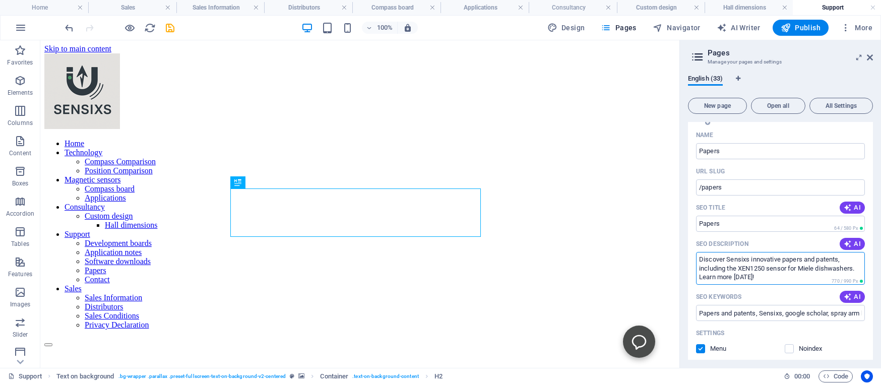
drag, startPoint x: 797, startPoint y: 274, endPoint x: 636, endPoint y: 212, distance: 172.4
click at [696, 252] on textarea "Discover Sensixs innovative papers and patents, including the XEN1250 sensor fo…" at bounding box center [780, 268] width 169 height 33
type textarea "Papers and Patents"
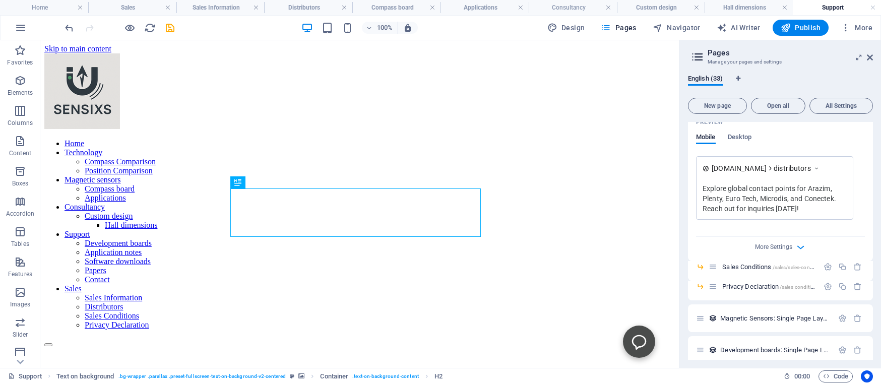
scroll to position [6944, 0]
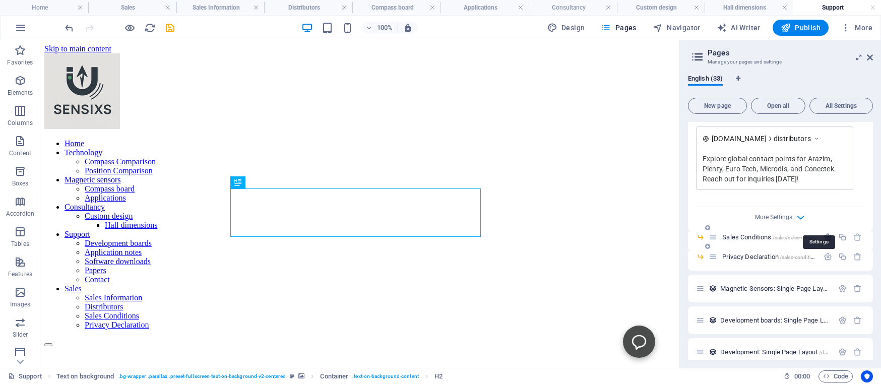
click at [824, 233] on icon "button" at bounding box center [828, 237] width 9 height 9
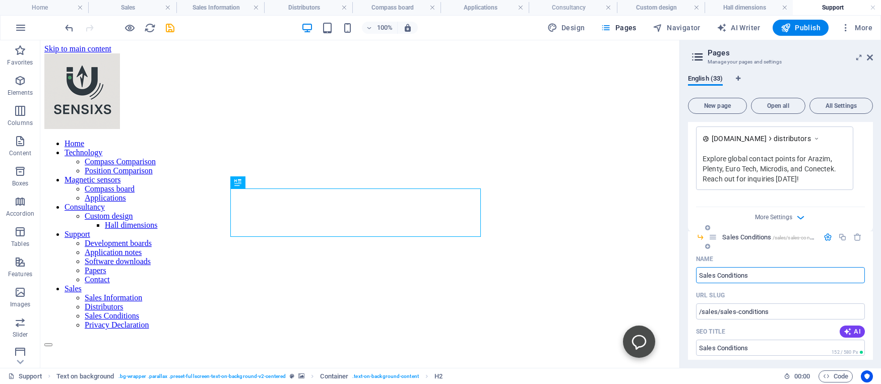
scroll to position [7036, 0]
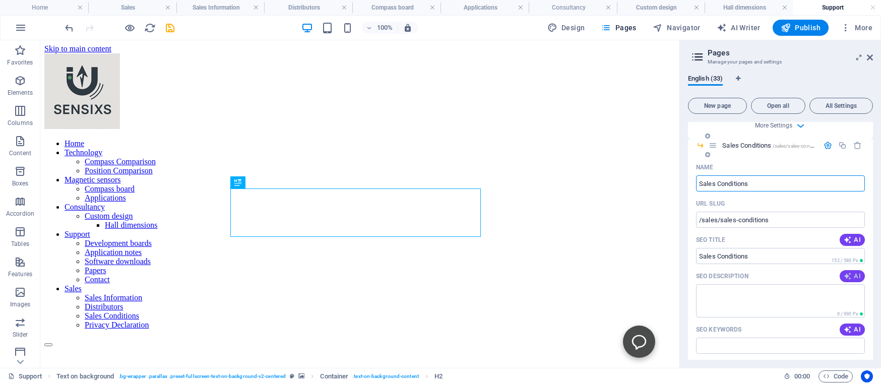
click at [844, 272] on icon "button" at bounding box center [848, 276] width 8 height 8
click at [844, 326] on icon "button" at bounding box center [848, 330] width 8 height 8
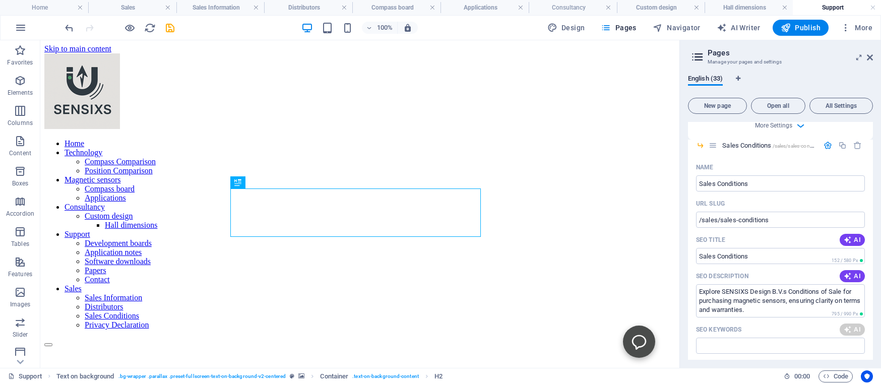
type textarea "Explore SENSIXS Design B.V.s Conditions of Sale for purchasing magnetic sensors…"
type input "Conditions of Sale, SENSIXS Products, Payment Terms, Order Cancellation, Warran…"
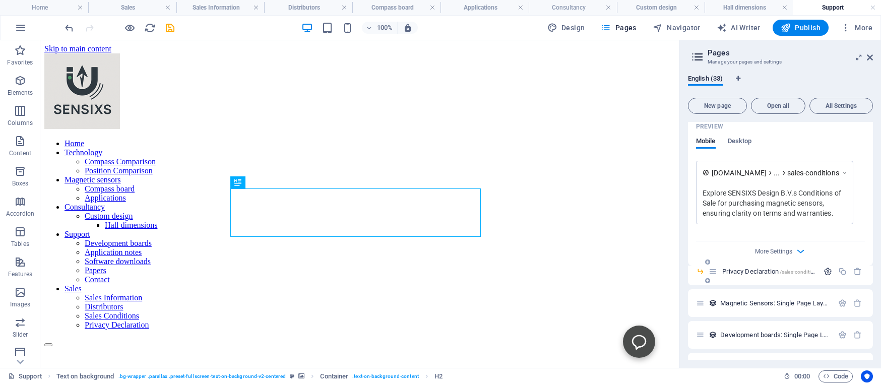
click at [824, 267] on icon "button" at bounding box center [828, 271] width 9 height 9
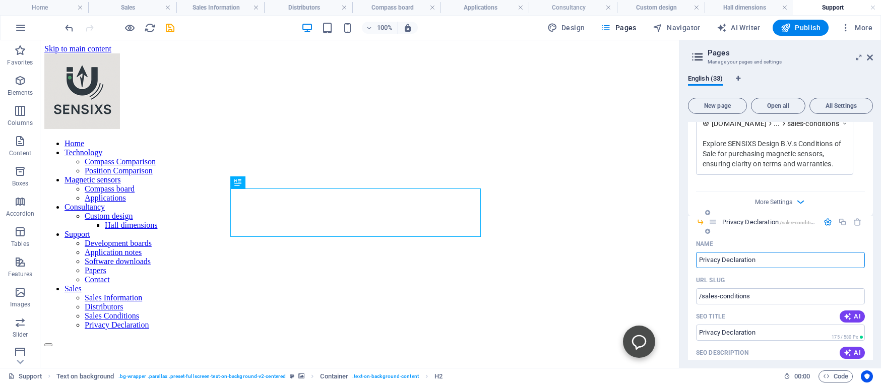
scroll to position [7404, 0]
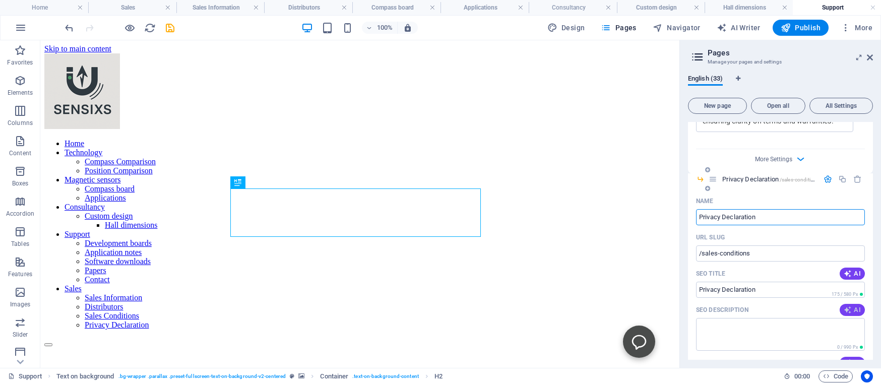
click at [844, 306] on icon "button" at bounding box center [848, 310] width 8 height 8
click at [845, 359] on span "AI" at bounding box center [852, 363] width 17 height 8
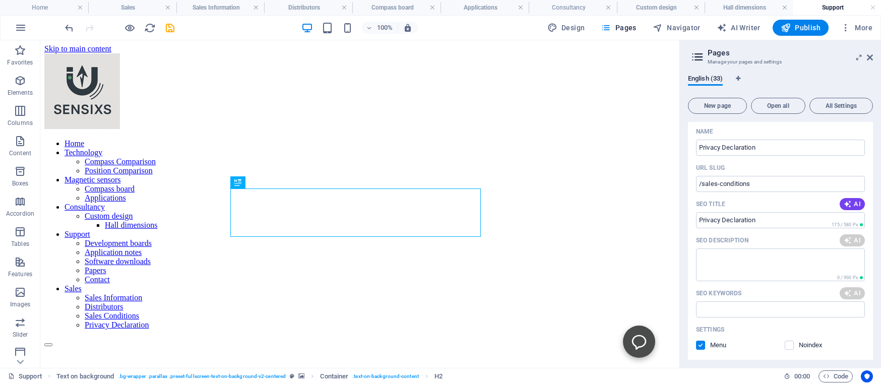
scroll to position [7495, 0]
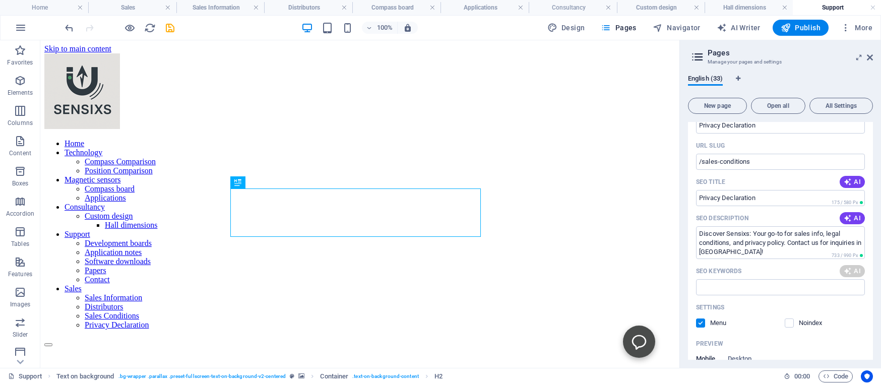
type textarea "Discover Sensixs: Your go-to for sales info, legal conditions, and privacy poli…"
type input "Sensixs Design, sales conditions, legal information, privacy policy, Delfgauw, …"
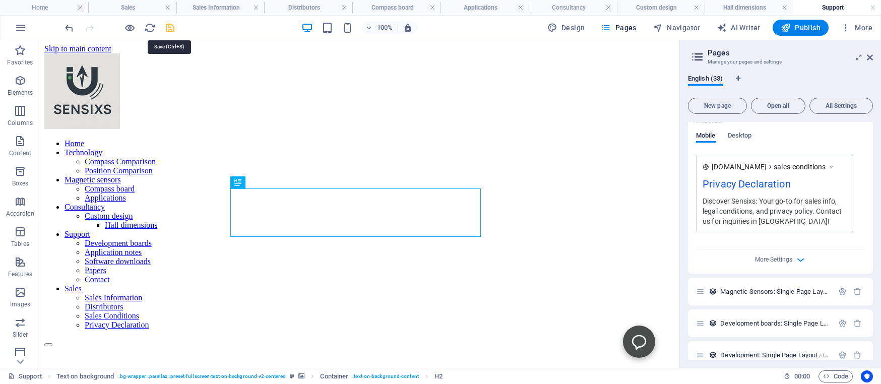
click at [170, 25] on icon "save" at bounding box center [170, 28] width 12 height 12
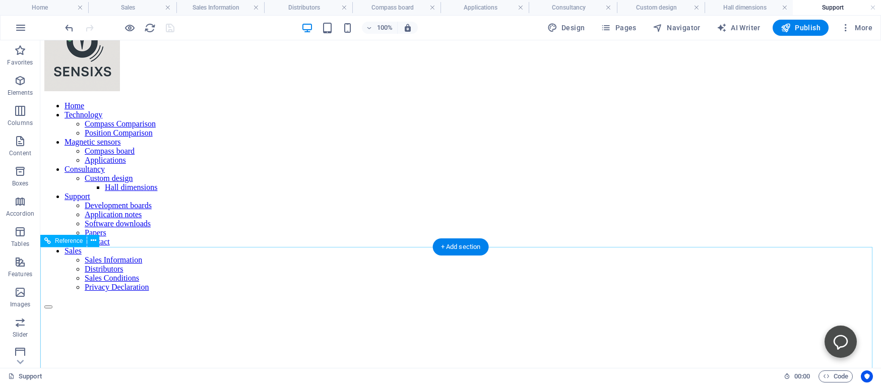
scroll to position [53, 0]
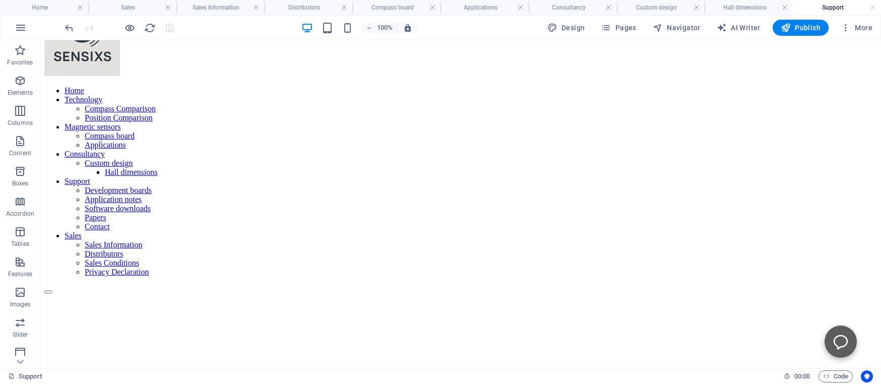
click at [833, 335] on icon "Open chatbot window" at bounding box center [841, 342] width 16 height 16
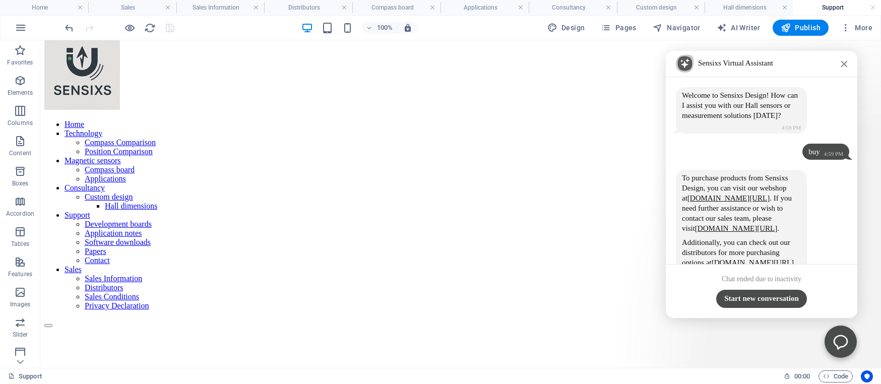
scroll to position [0, 0]
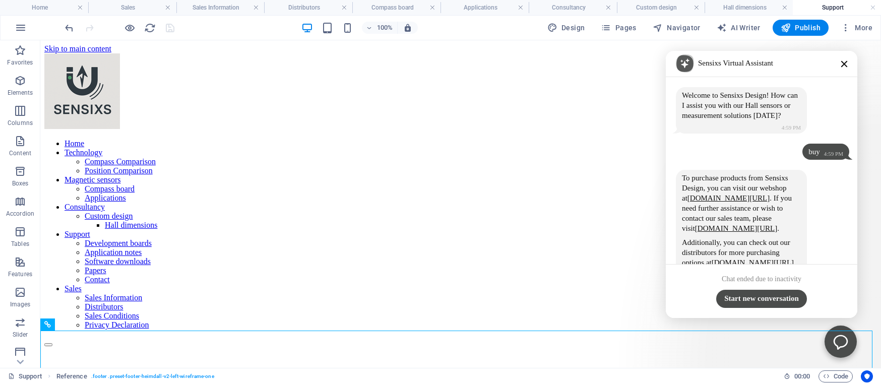
click at [842, 62] on icon "Close chatbot window" at bounding box center [845, 64] width 6 height 6
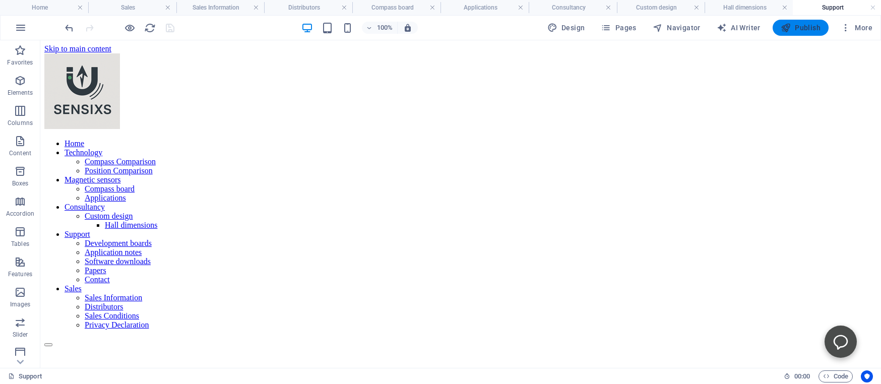
click at [800, 27] on span "Publish" at bounding box center [801, 28] width 40 height 10
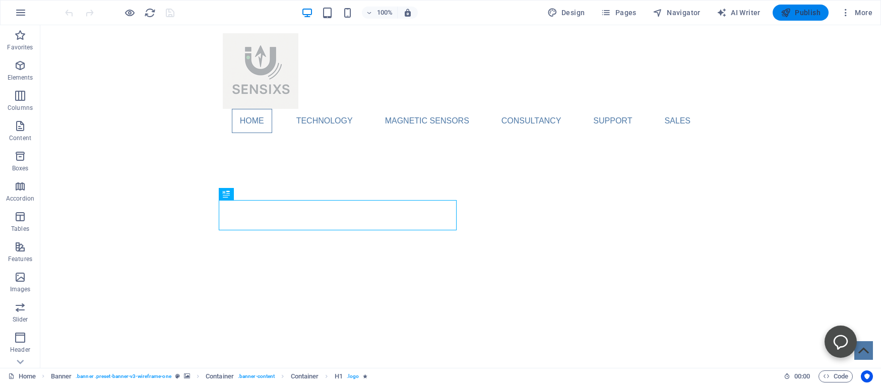
click at [794, 13] on span "Publish" at bounding box center [801, 13] width 40 height 10
click at [828, 289] on span "More" at bounding box center [812, 305] width 32 height 32
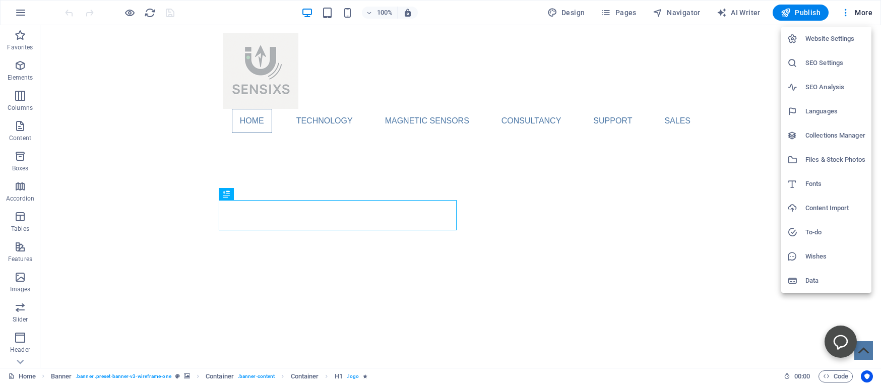
click at [815, 40] on h6 "Website Settings" at bounding box center [836, 39] width 60 height 12
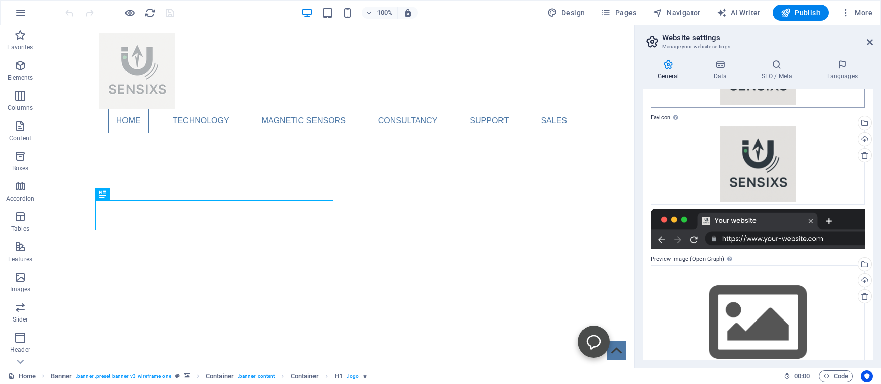
scroll to position [138, 0]
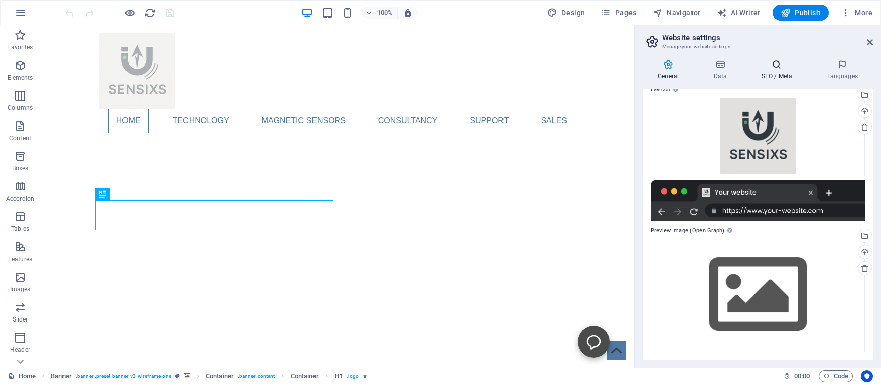
click at [775, 70] on icon at bounding box center [777, 64] width 62 height 10
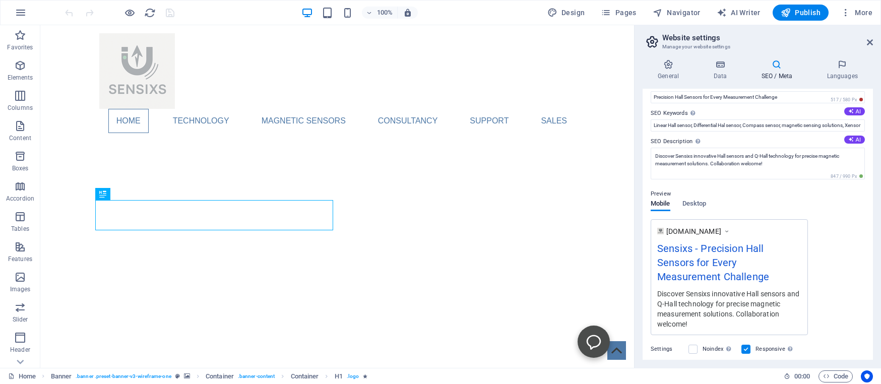
scroll to position [157, 0]
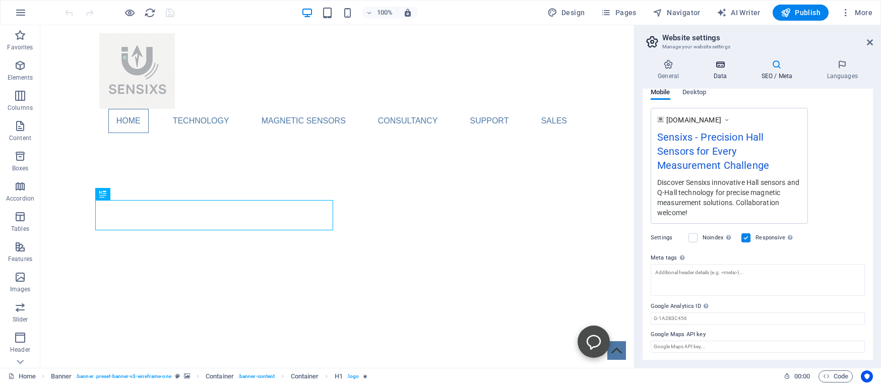
click at [721, 64] on icon at bounding box center [720, 64] width 44 height 10
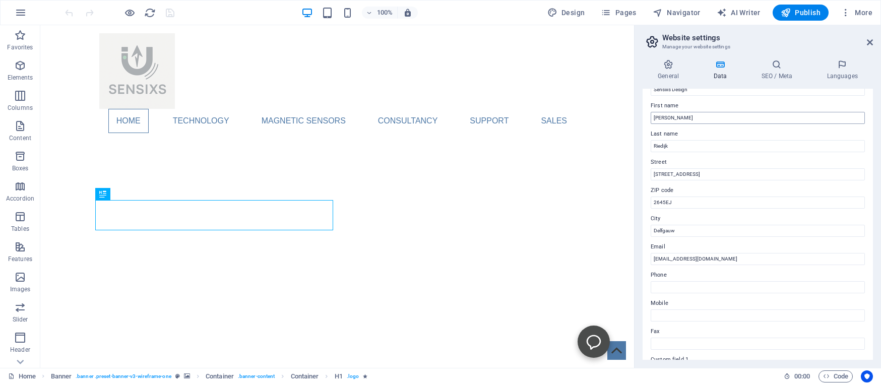
scroll to position [0, 0]
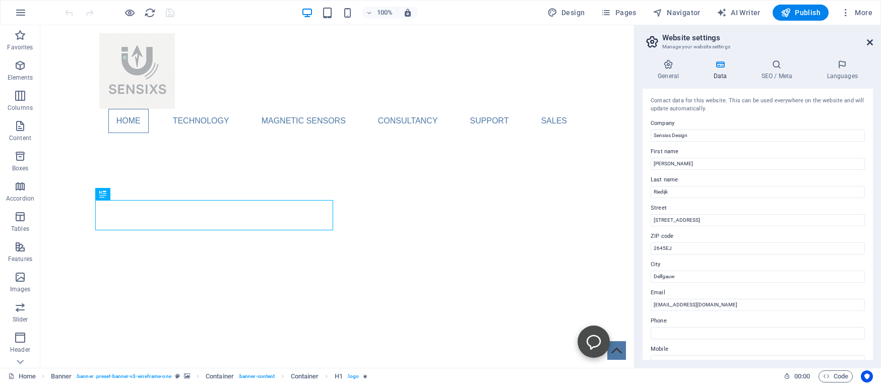
click at [868, 40] on icon at bounding box center [870, 42] width 6 height 8
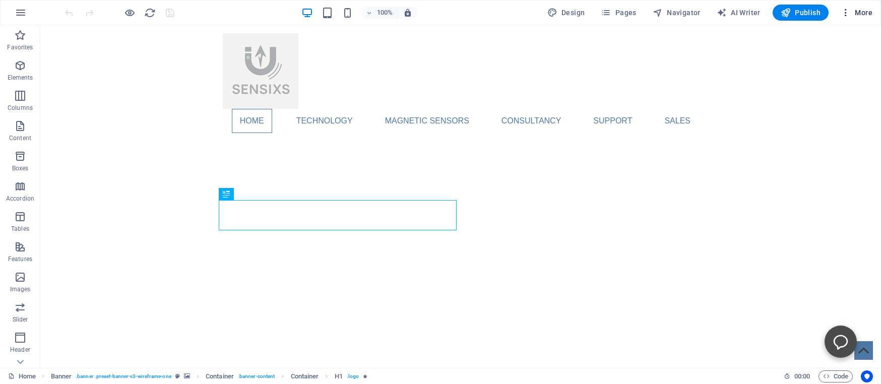
click at [828, 289] on span "More" at bounding box center [812, 305] width 32 height 32
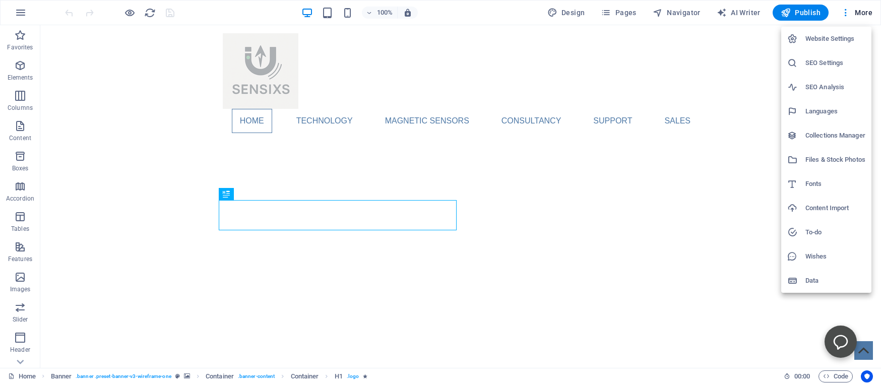
click at [821, 62] on h6 "SEO Settings" at bounding box center [836, 63] width 60 height 12
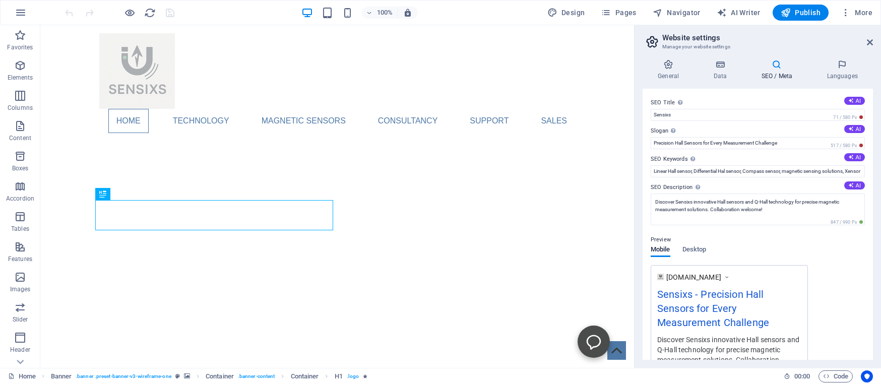
scroll to position [157, 0]
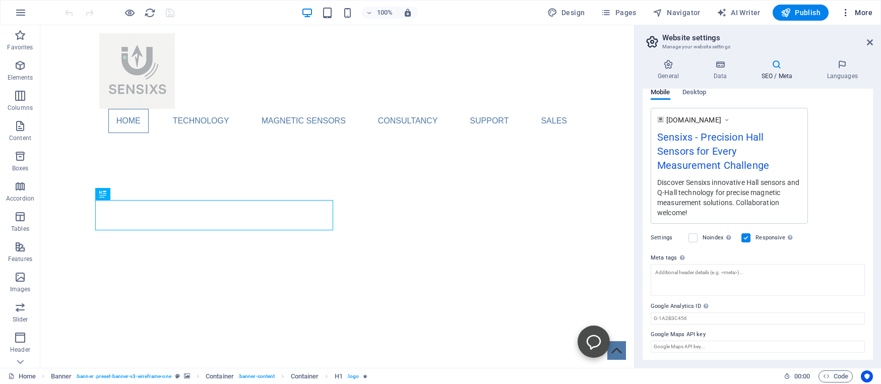
click at [581, 289] on span "More" at bounding box center [565, 305] width 32 height 32
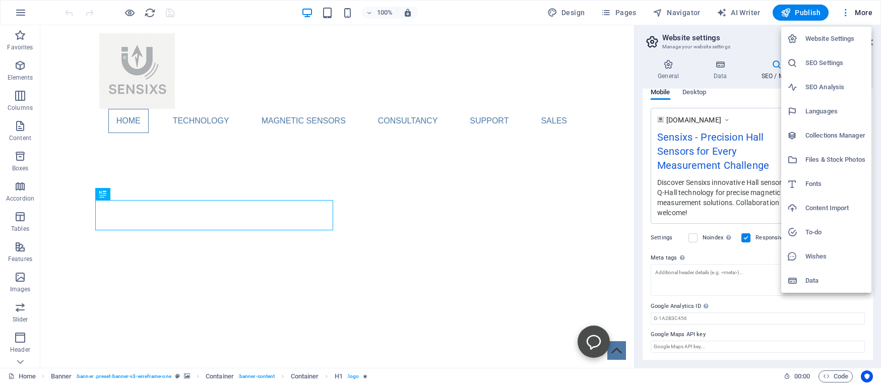
click at [826, 86] on h6 "SEO Analysis" at bounding box center [836, 87] width 60 height 12
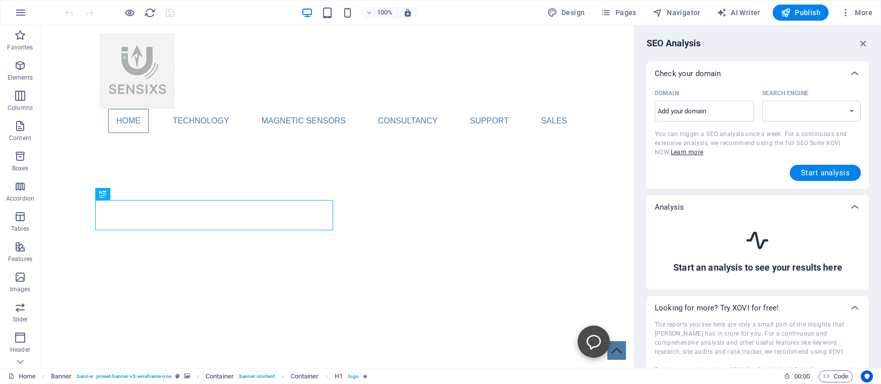
select select "google.com"
click at [665, 112] on input "Domain ​" at bounding box center [704, 111] width 99 height 16
type input "www.sensixs.nl"
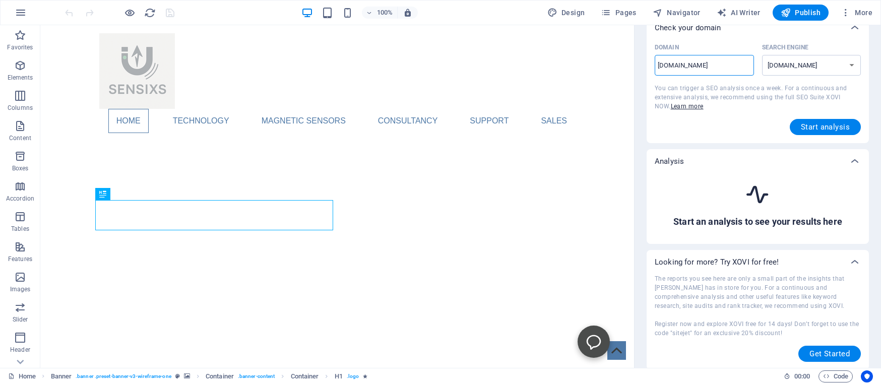
scroll to position [0, 0]
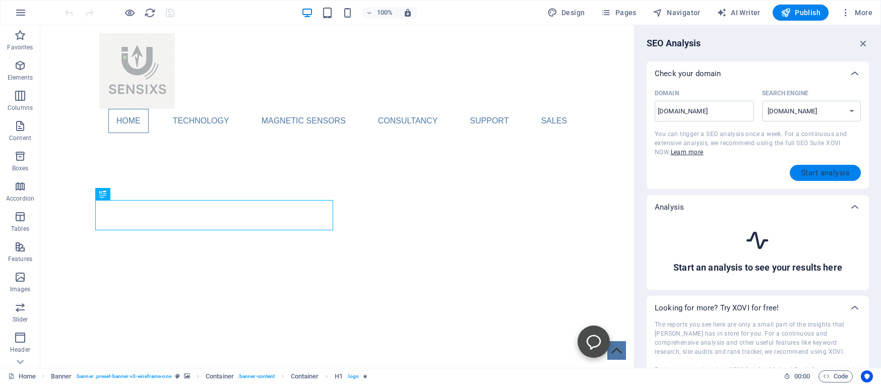
click at [812, 170] on span "Start analysis" at bounding box center [825, 173] width 49 height 8
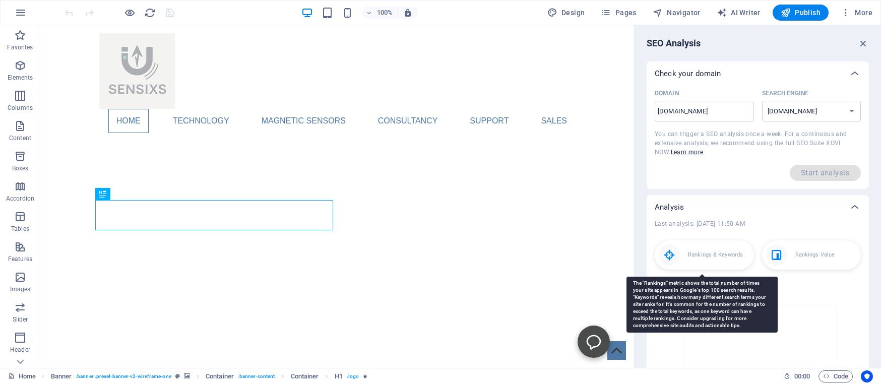
click at [696, 258] on p "Rankings & Keywords" at bounding box center [715, 255] width 55 height 10
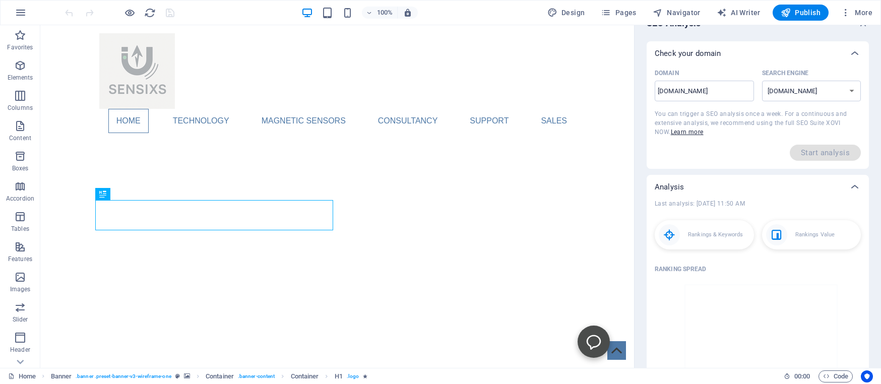
scroll to position [3, 0]
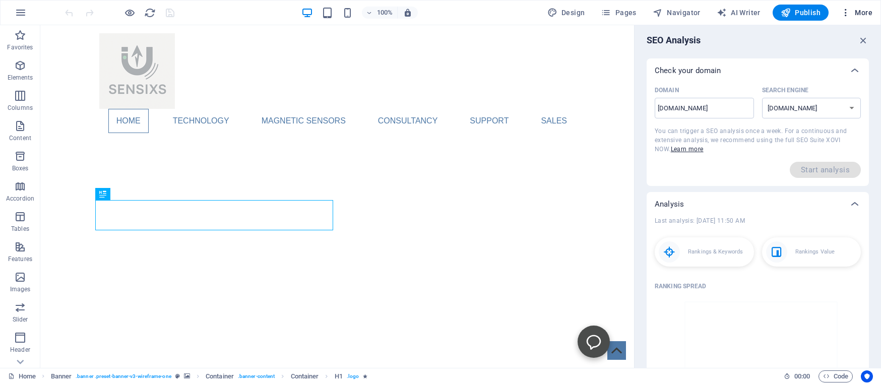
click at [581, 289] on span "More" at bounding box center [565, 305] width 32 height 32
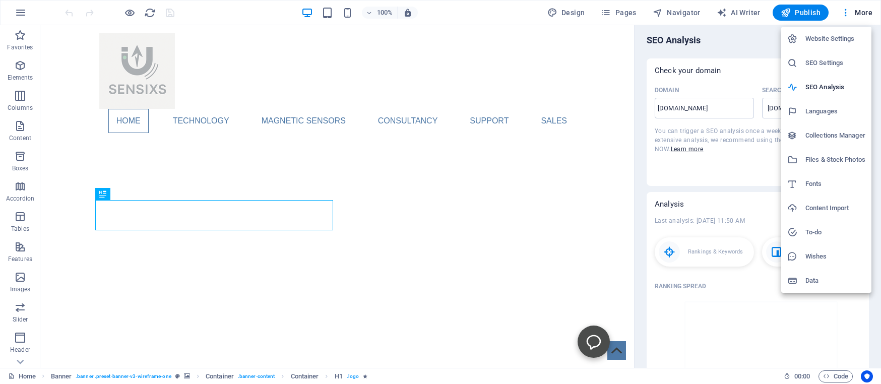
click at [809, 281] on h6 "Data" at bounding box center [836, 281] width 60 height 12
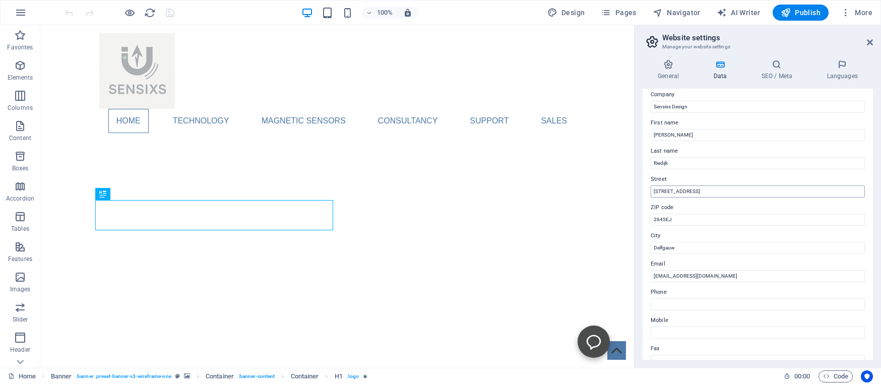
scroll to position [0, 0]
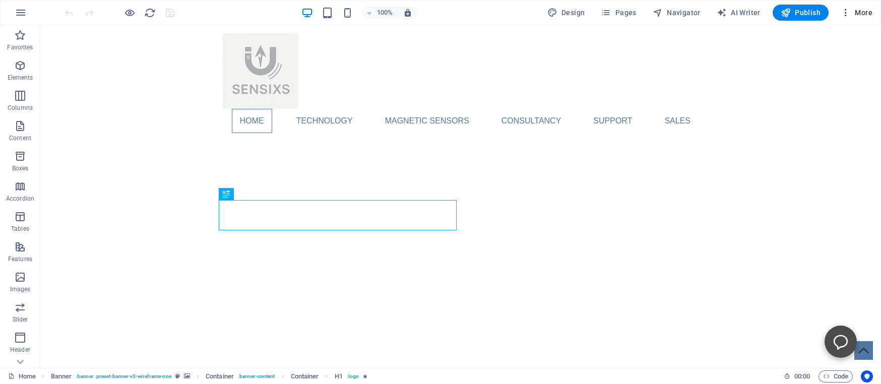
click at [860, 12] on span "More" at bounding box center [857, 13] width 32 height 10
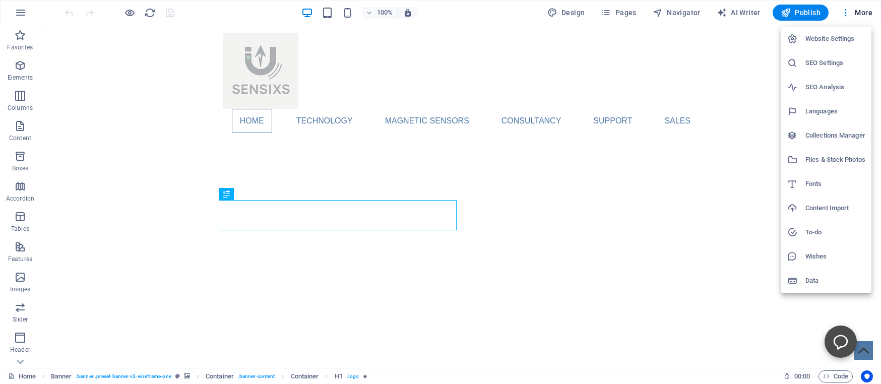
click at [815, 39] on h6 "Website Settings" at bounding box center [836, 39] width 60 height 12
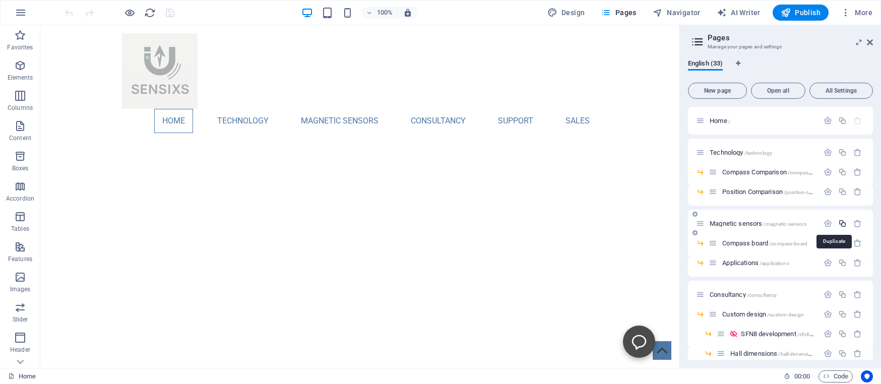
click at [839, 223] on icon "button" at bounding box center [843, 223] width 9 height 9
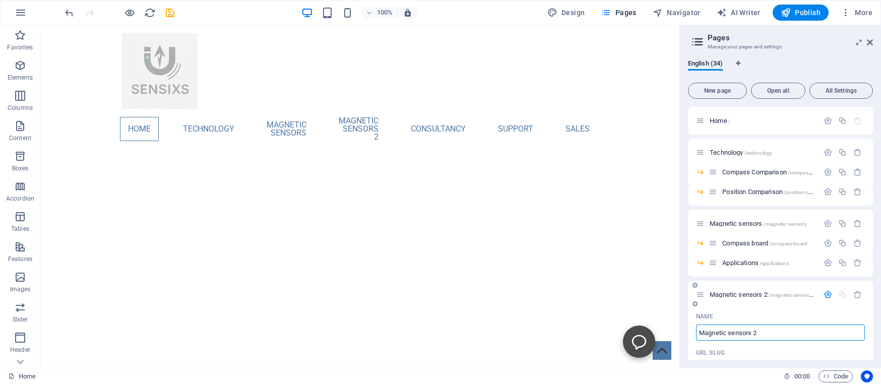
drag, startPoint x: 766, startPoint y: 331, endPoint x: 676, endPoint y: 335, distance: 90.3
click at [696, 335] on input "Magnetic sensors 2" at bounding box center [780, 333] width 169 height 16
type input "Pr"
type input "/p"
type input "P"
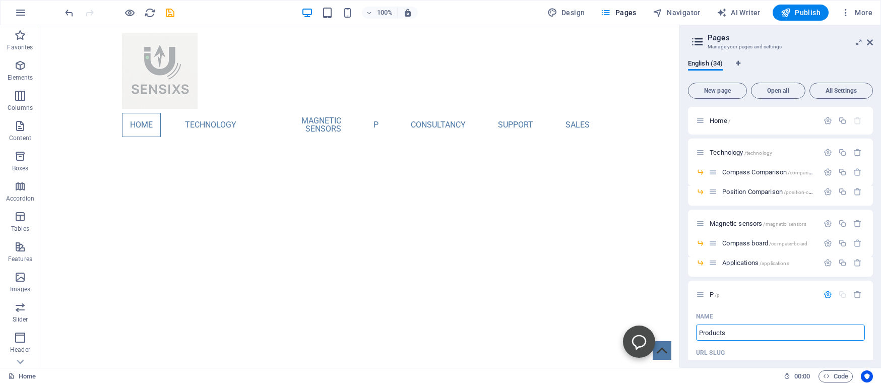
type input "Products"
type input "/products"
type input "Products"
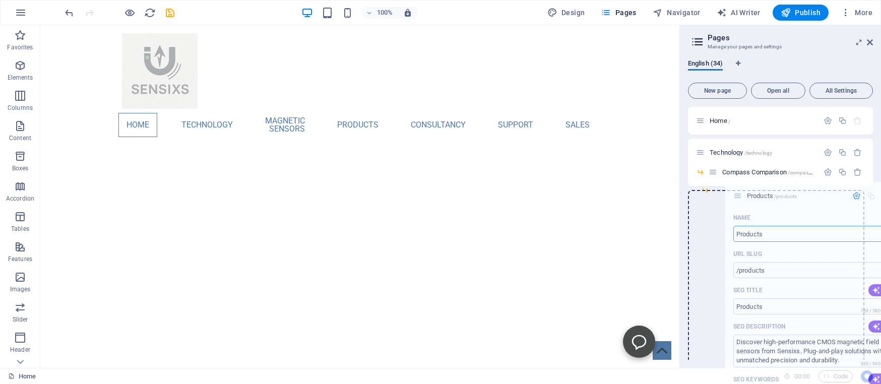
drag, startPoint x: 702, startPoint y: 294, endPoint x: 743, endPoint y: 191, distance: 111.3
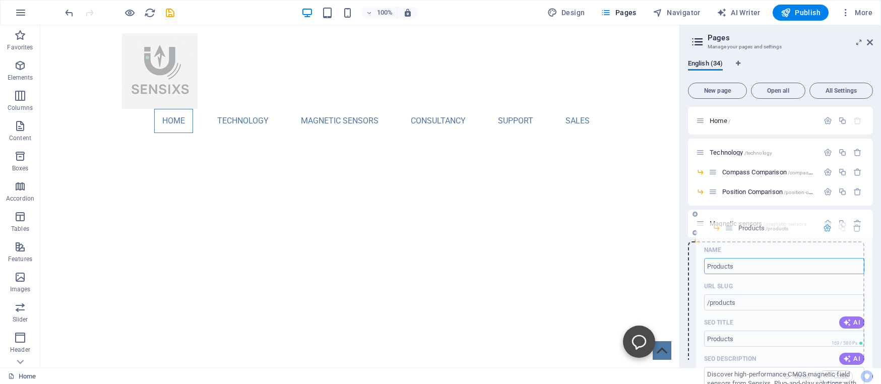
drag, startPoint x: 723, startPoint y: 193, endPoint x: 726, endPoint y: 227, distance: 34.5
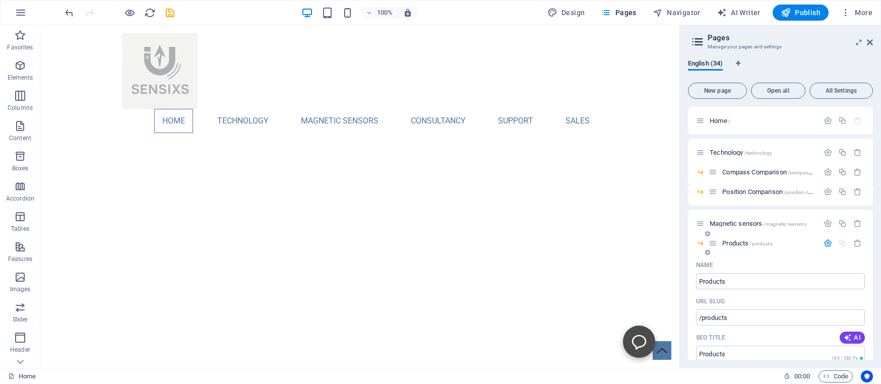
click at [757, 263] on div "Name" at bounding box center [780, 265] width 169 height 16
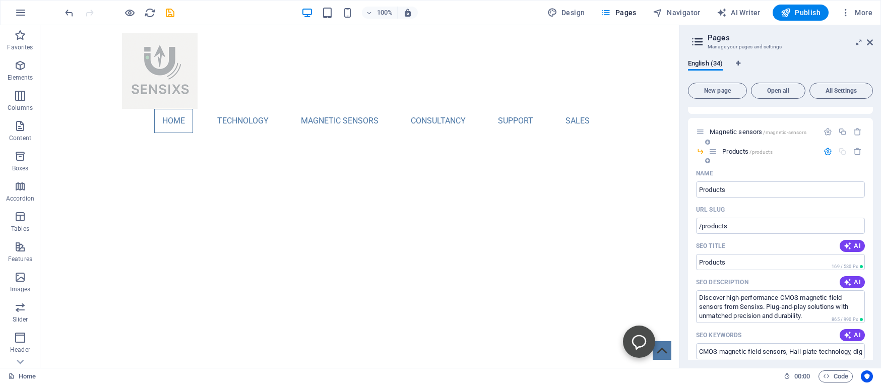
scroll to position [184, 0]
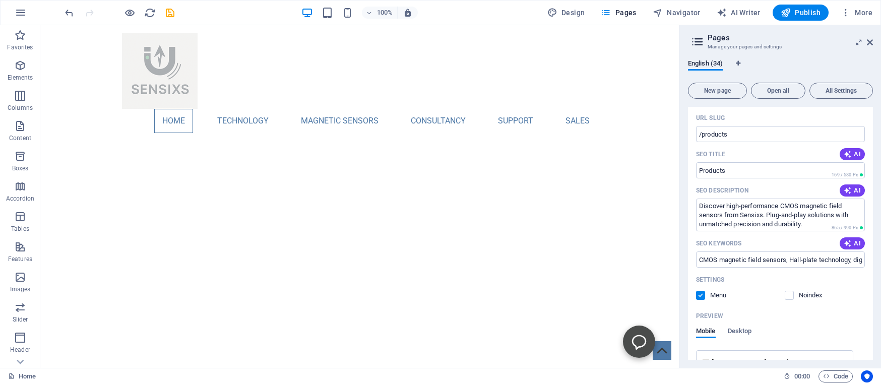
click at [700, 295] on label at bounding box center [700, 295] width 9 height 9
click at [0, 0] on input "checkbox" at bounding box center [0, 0] width 0 height 0
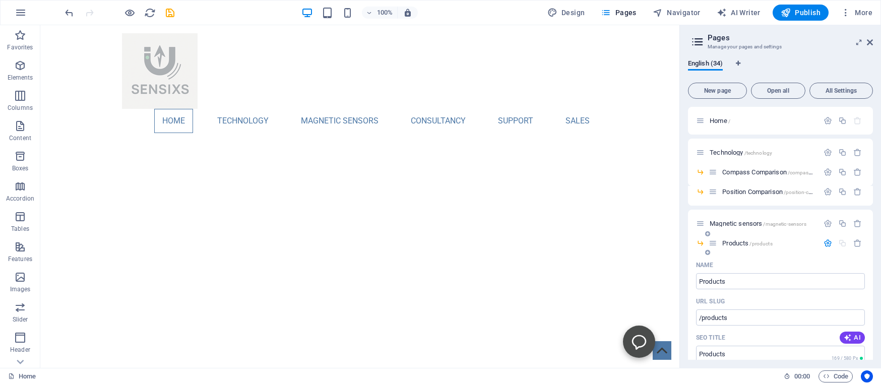
scroll to position [46, 0]
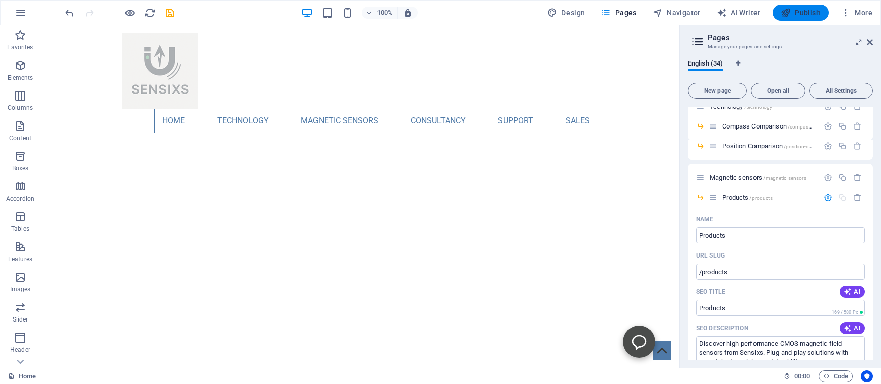
click at [801, 13] on span "Publish" at bounding box center [801, 13] width 40 height 10
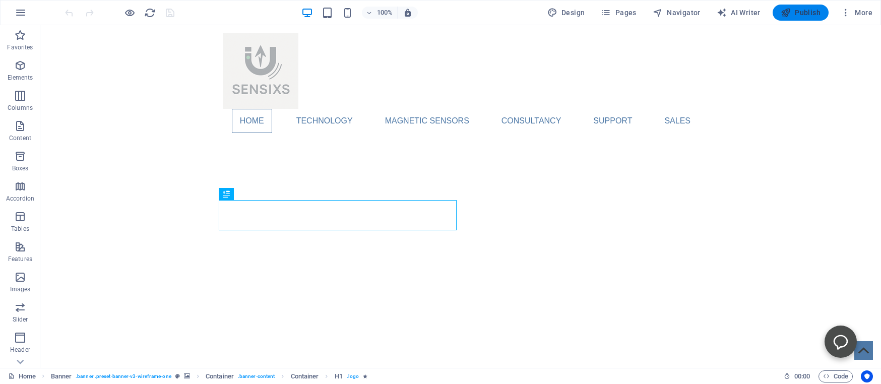
click at [805, 11] on span "Publish" at bounding box center [801, 13] width 40 height 10
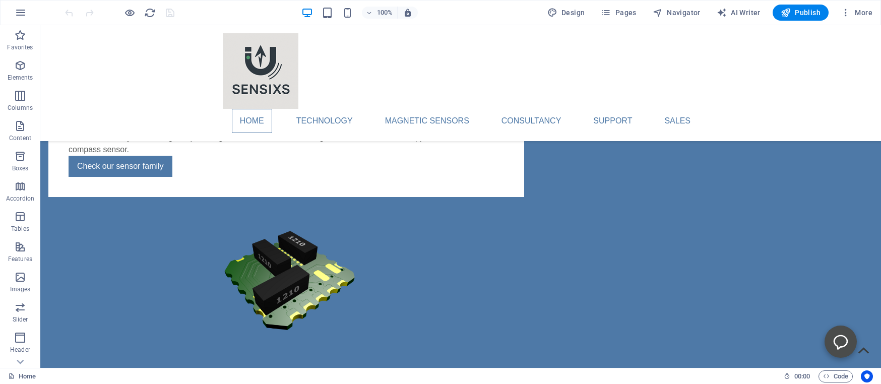
scroll to position [479, 0]
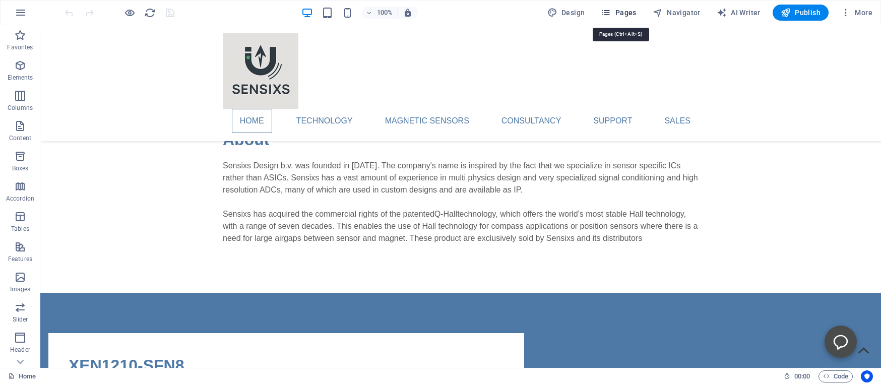
drag, startPoint x: 617, startPoint y: 14, endPoint x: 614, endPoint y: 57, distance: 44.0
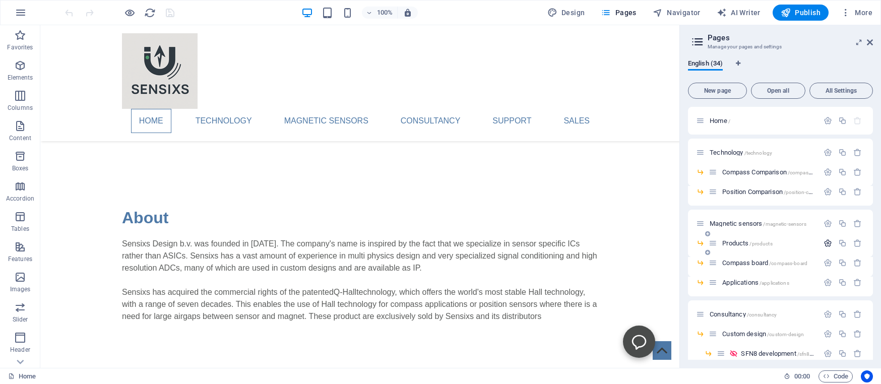
click at [824, 245] on icon "button" at bounding box center [828, 243] width 9 height 9
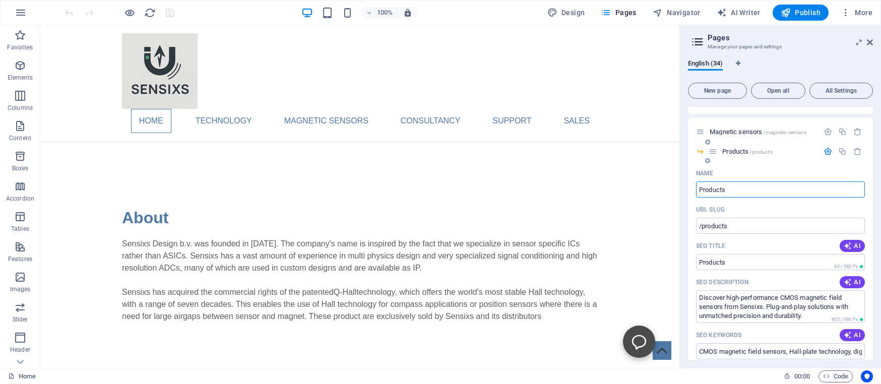
scroll to position [0, 0]
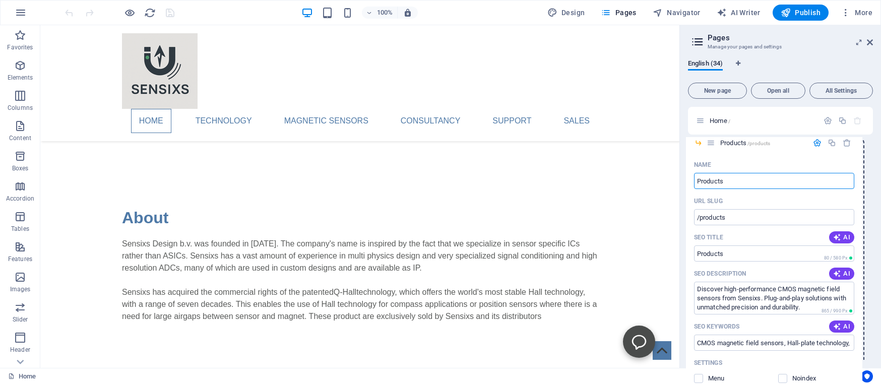
drag, startPoint x: 713, startPoint y: 245, endPoint x: 711, endPoint y: 142, distance: 102.9
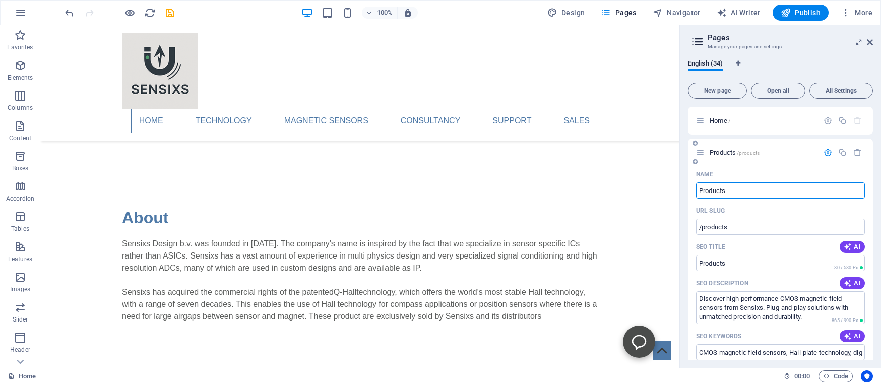
click at [701, 152] on icon at bounding box center [700, 152] width 9 height 9
click at [607, 317] on span "Publish" at bounding box center [607, 317] width 0 height 0
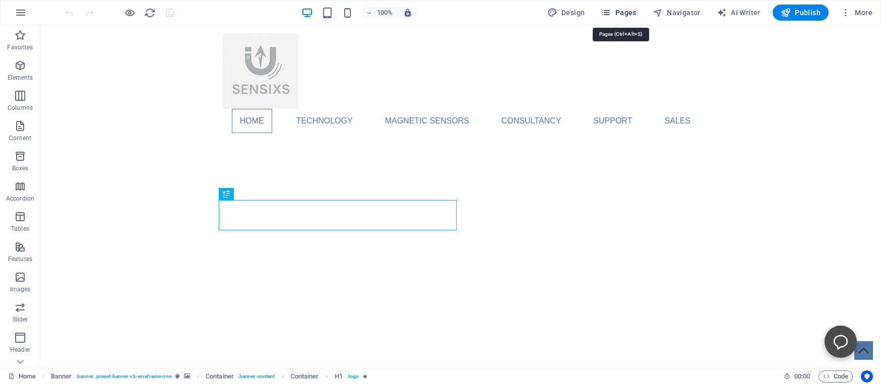
click at [625, 11] on span "Pages" at bounding box center [618, 13] width 35 height 10
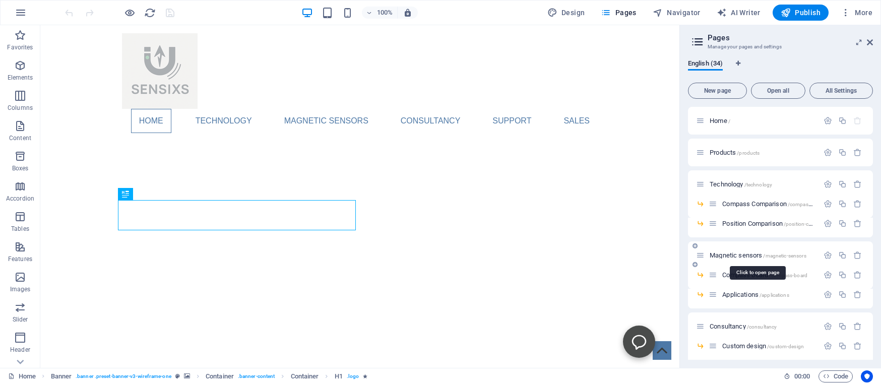
click at [741, 253] on span "Magnetic sensors /magnetic-sensors" at bounding box center [758, 256] width 97 height 8
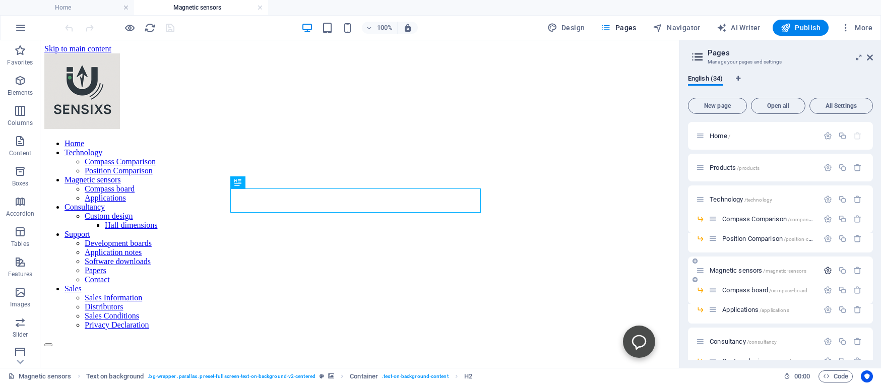
click at [824, 269] on icon "button" at bounding box center [828, 270] width 9 height 9
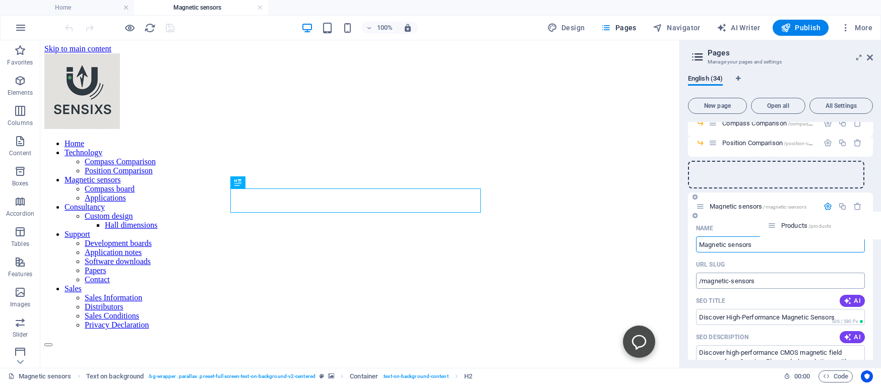
scroll to position [64, 0]
drag, startPoint x: 699, startPoint y: 167, endPoint x: 725, endPoint y: 218, distance: 57.5
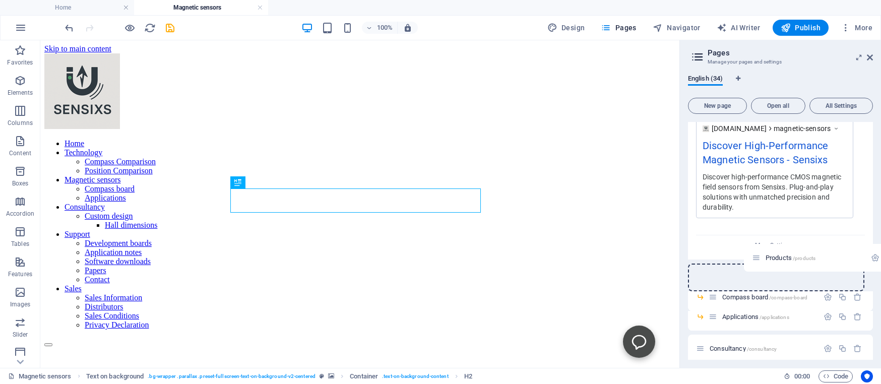
scroll to position [435, 0]
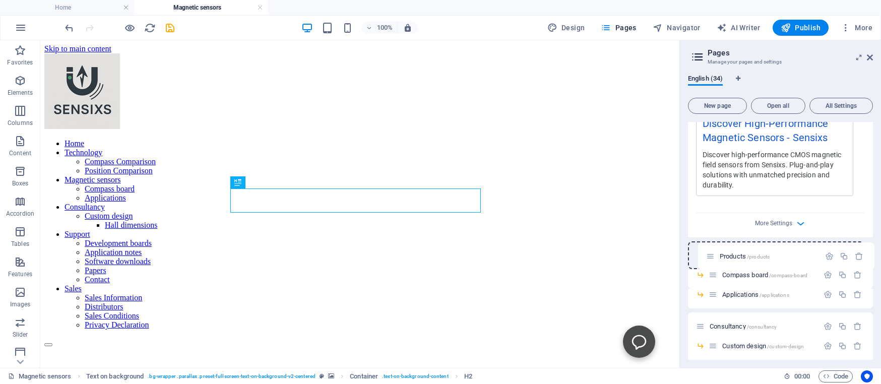
drag, startPoint x: 701, startPoint y: 175, endPoint x: 711, endPoint y: 260, distance: 84.8
click at [711, 260] on div "Home / Technology /technology Compass Comparison /compass-comparison Position C…" at bounding box center [780, 338] width 185 height 1302
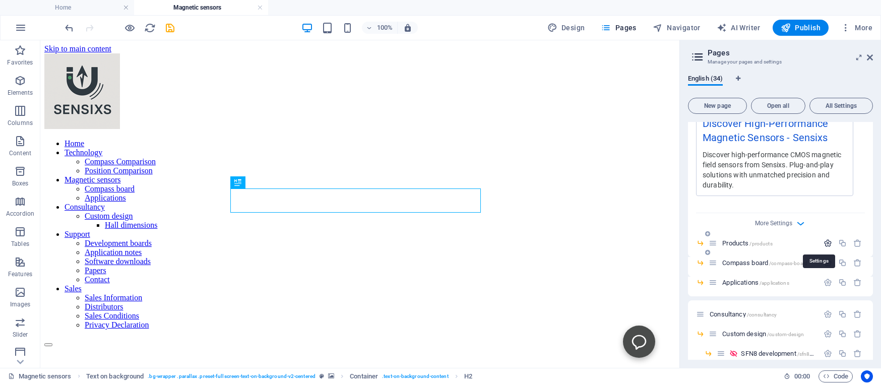
click at [824, 243] on icon "button" at bounding box center [828, 243] width 9 height 9
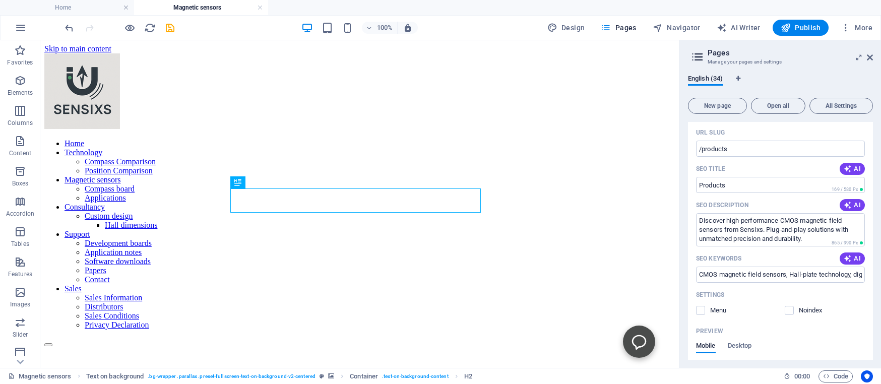
scroll to position [619, 0]
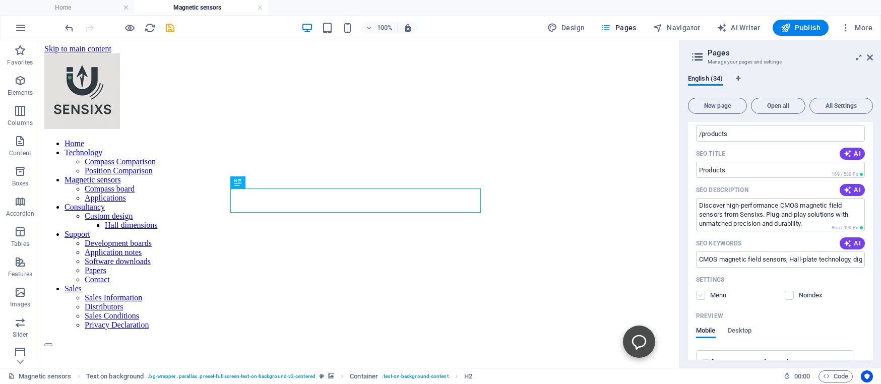
click at [701, 295] on label at bounding box center [700, 295] width 9 height 9
click at [0, 0] on input "checkbox" at bounding box center [0, 0] width 0 height 0
click at [172, 29] on icon "save" at bounding box center [170, 28] width 12 height 12
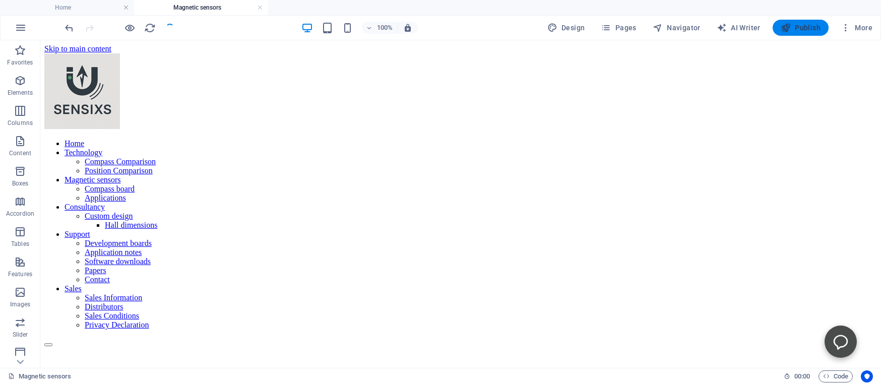
click at [800, 30] on span "Publish" at bounding box center [801, 28] width 40 height 10
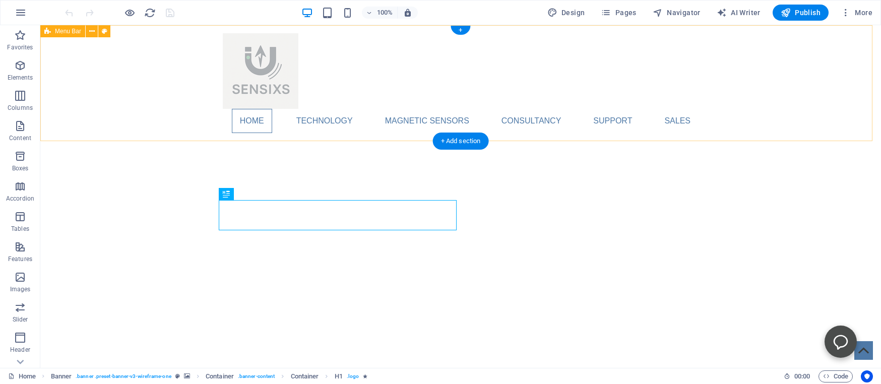
click at [386, 76] on div "Home Technology Compass Comparison Position Comparison Magnetic sensors Product…" at bounding box center [460, 83] width 841 height 116
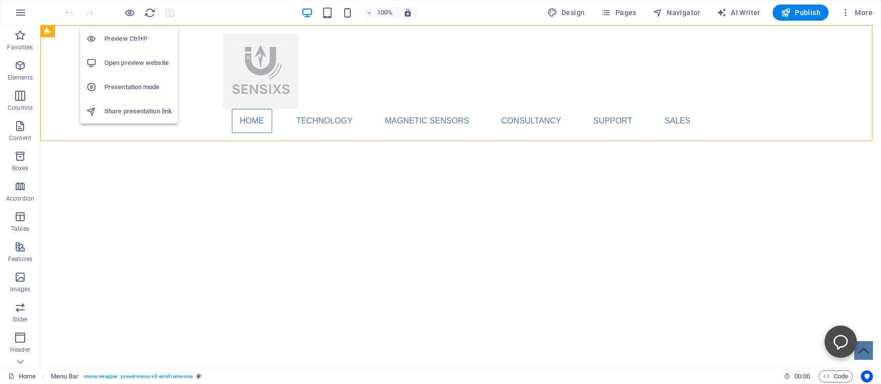
click at [121, 64] on h6 "Open preview website" at bounding box center [138, 63] width 68 height 12
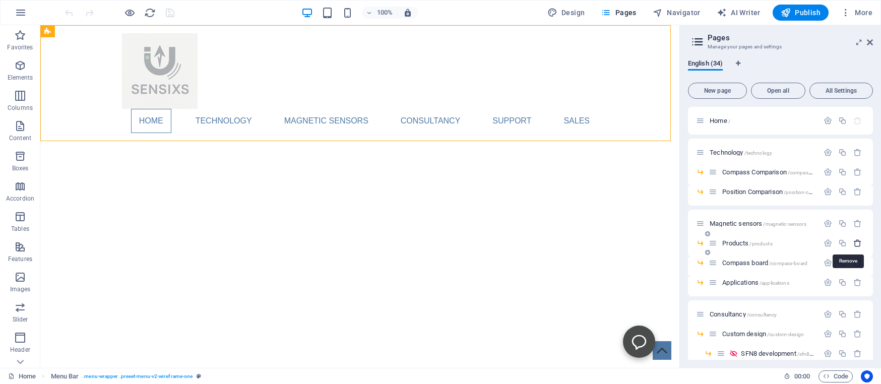
click at [854, 244] on icon "button" at bounding box center [858, 243] width 9 height 9
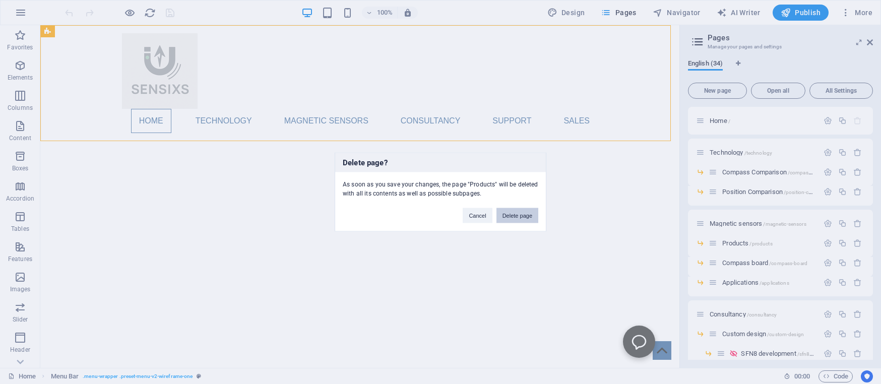
click at [526, 213] on button "Delete page" at bounding box center [518, 215] width 42 height 15
